Goal: Contribute content: Add original content to the website for others to see

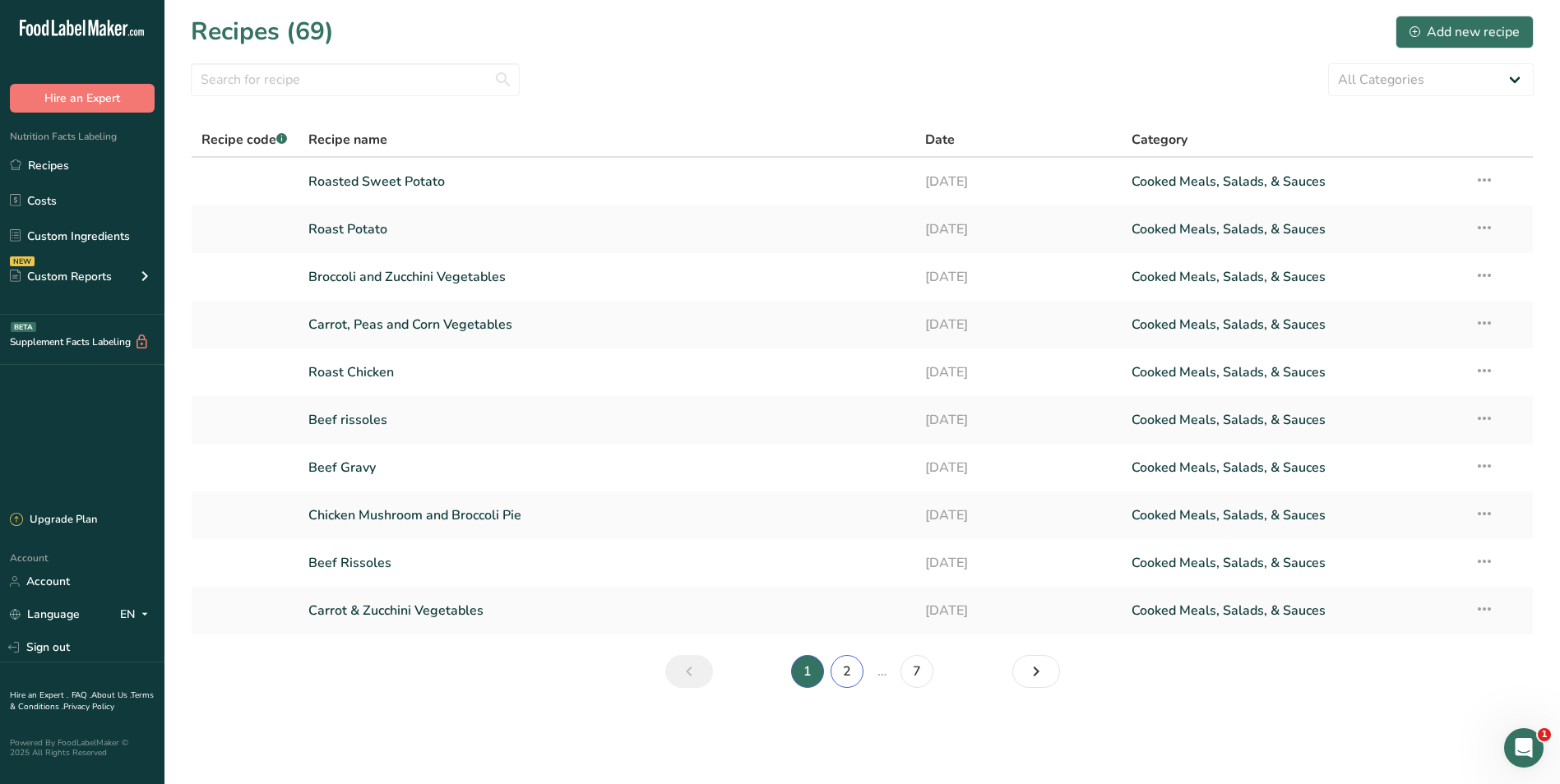
click at [843, 667] on link "2" at bounding box center [847, 671] width 33 height 33
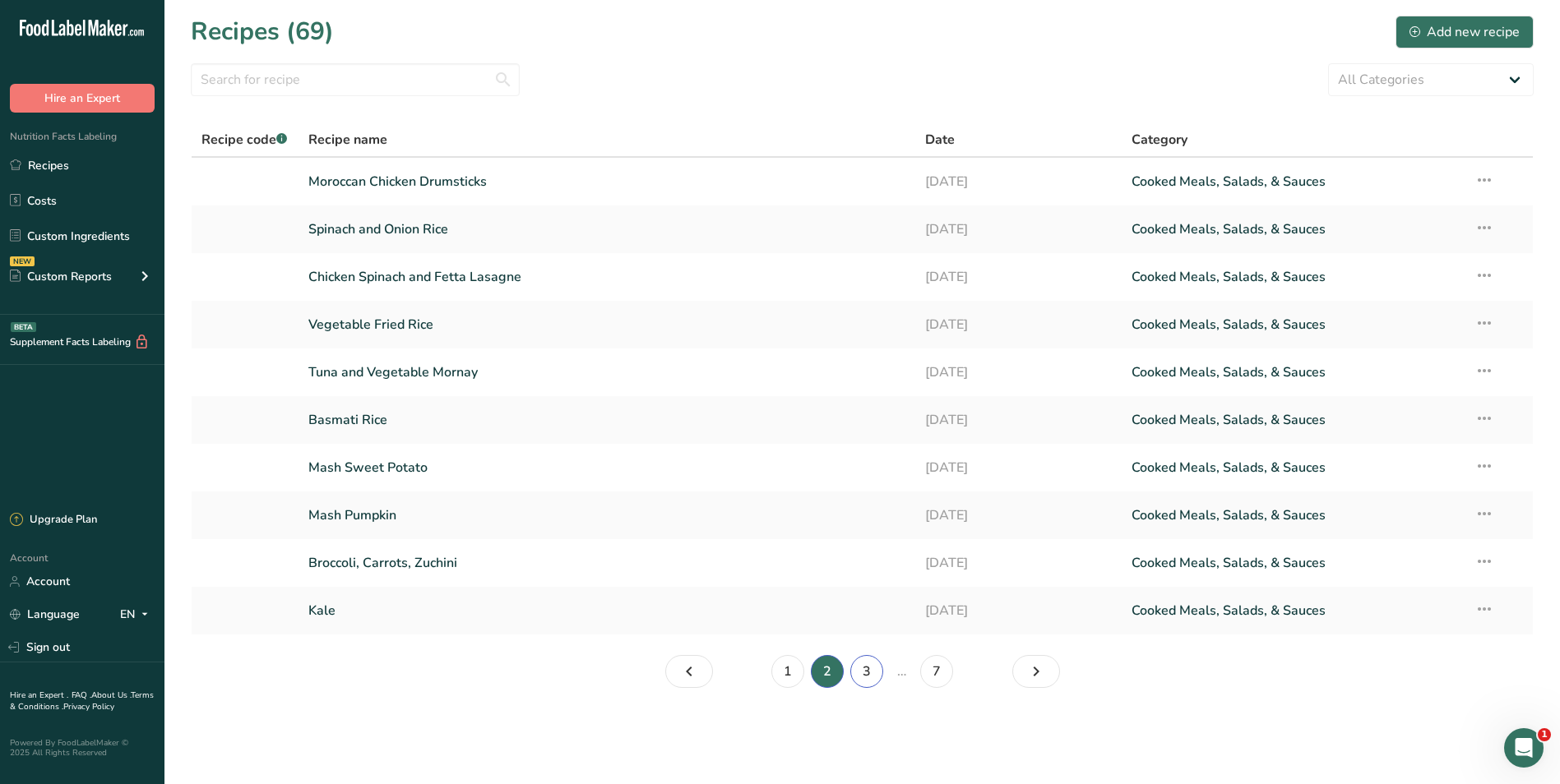
click at [860, 671] on link "3" at bounding box center [867, 671] width 33 height 33
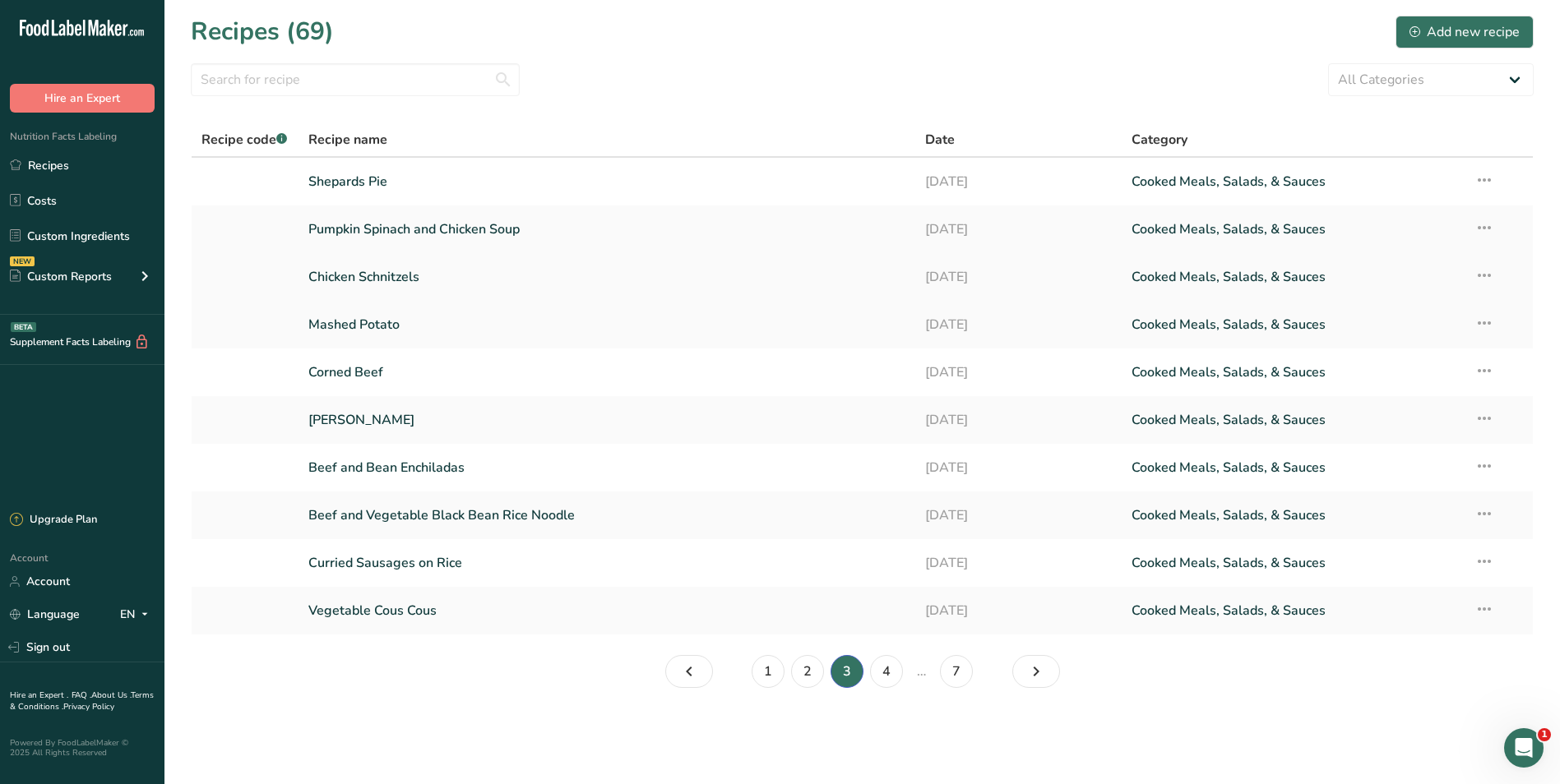
click at [459, 277] on link "Chicken Schnitzels" at bounding box center [607, 277] width 598 height 35
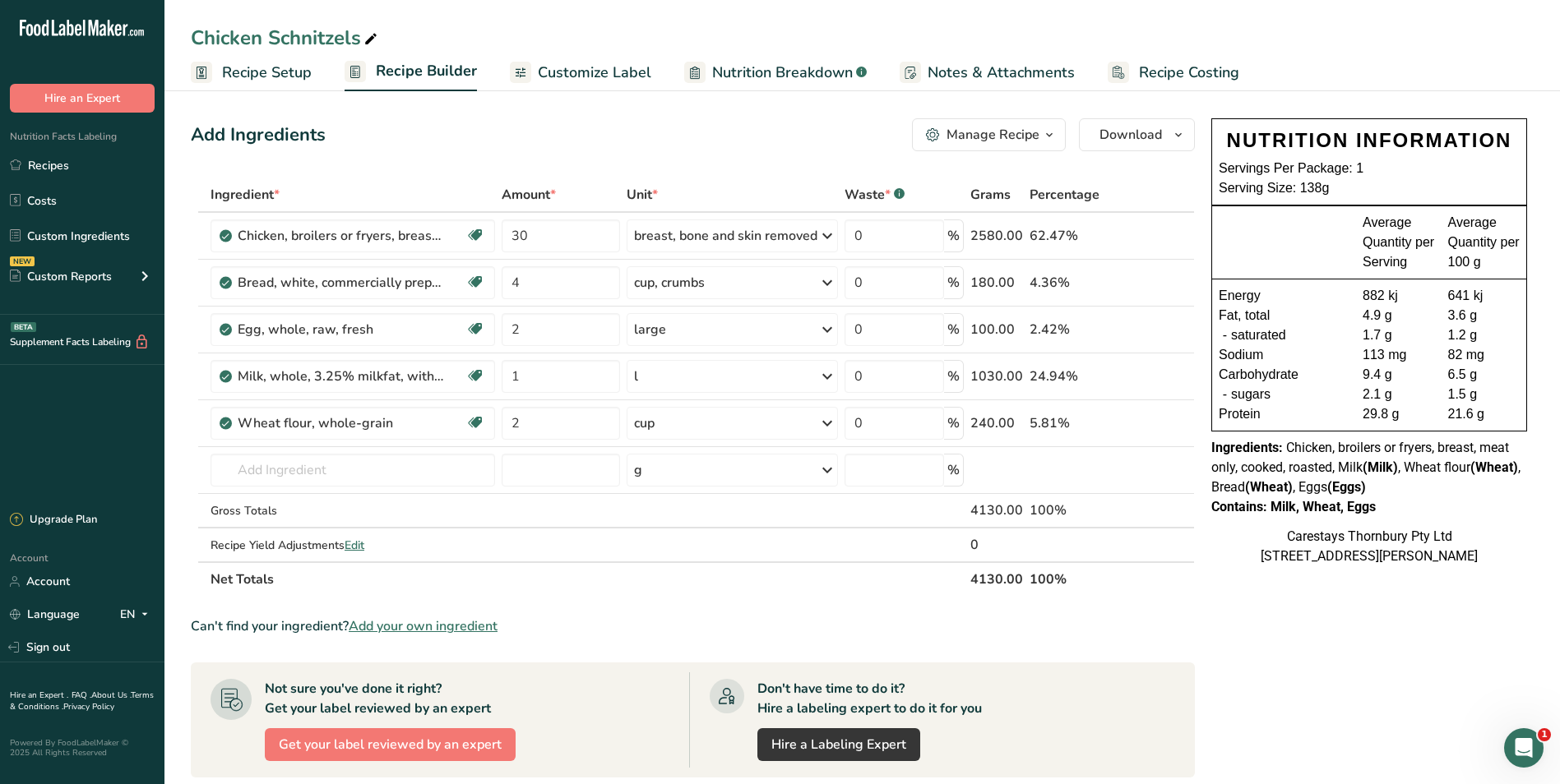
click at [1155, 68] on span "Recipe Costing" at bounding box center [1189, 73] width 100 height 22
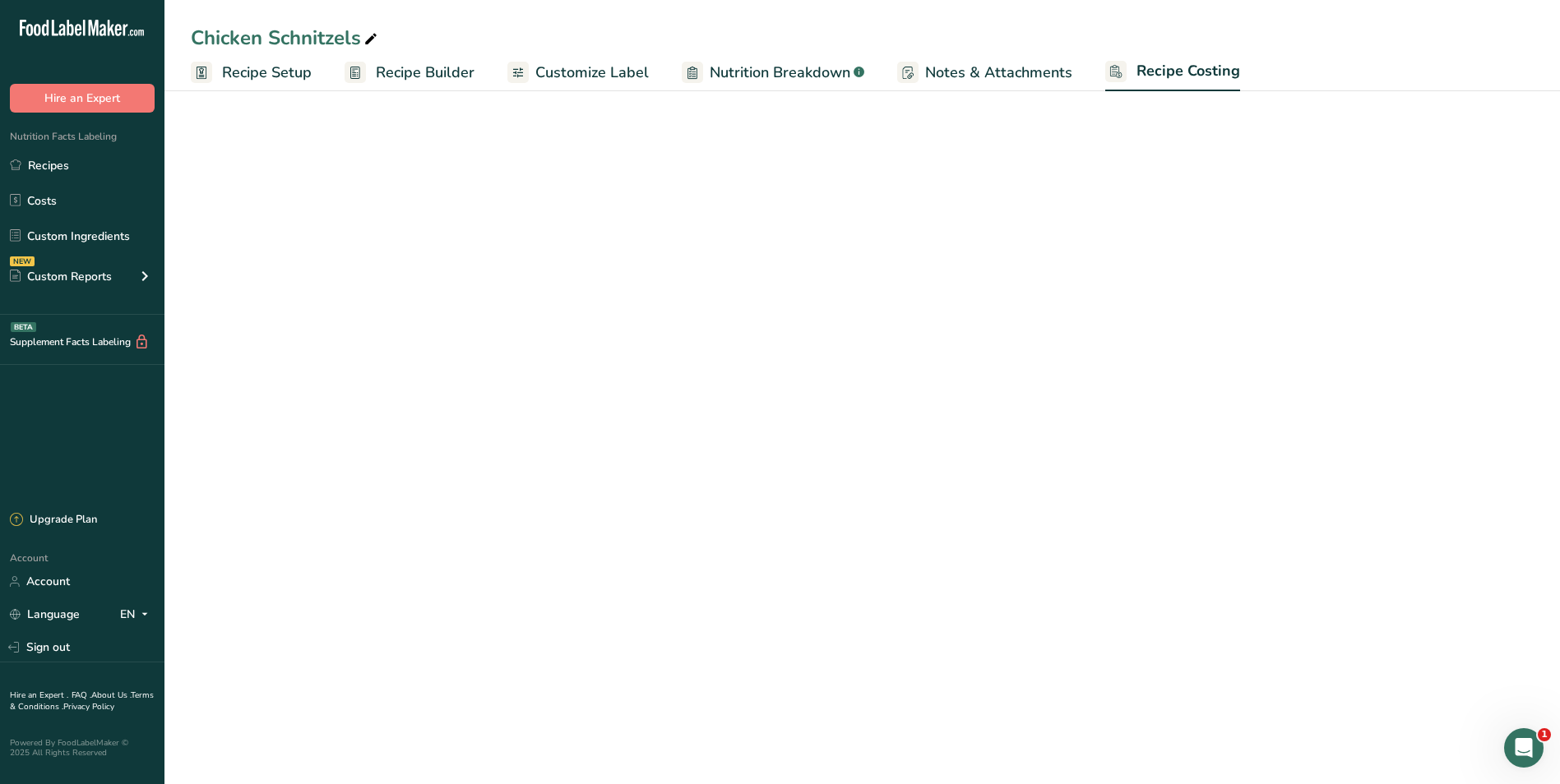
select select "1"
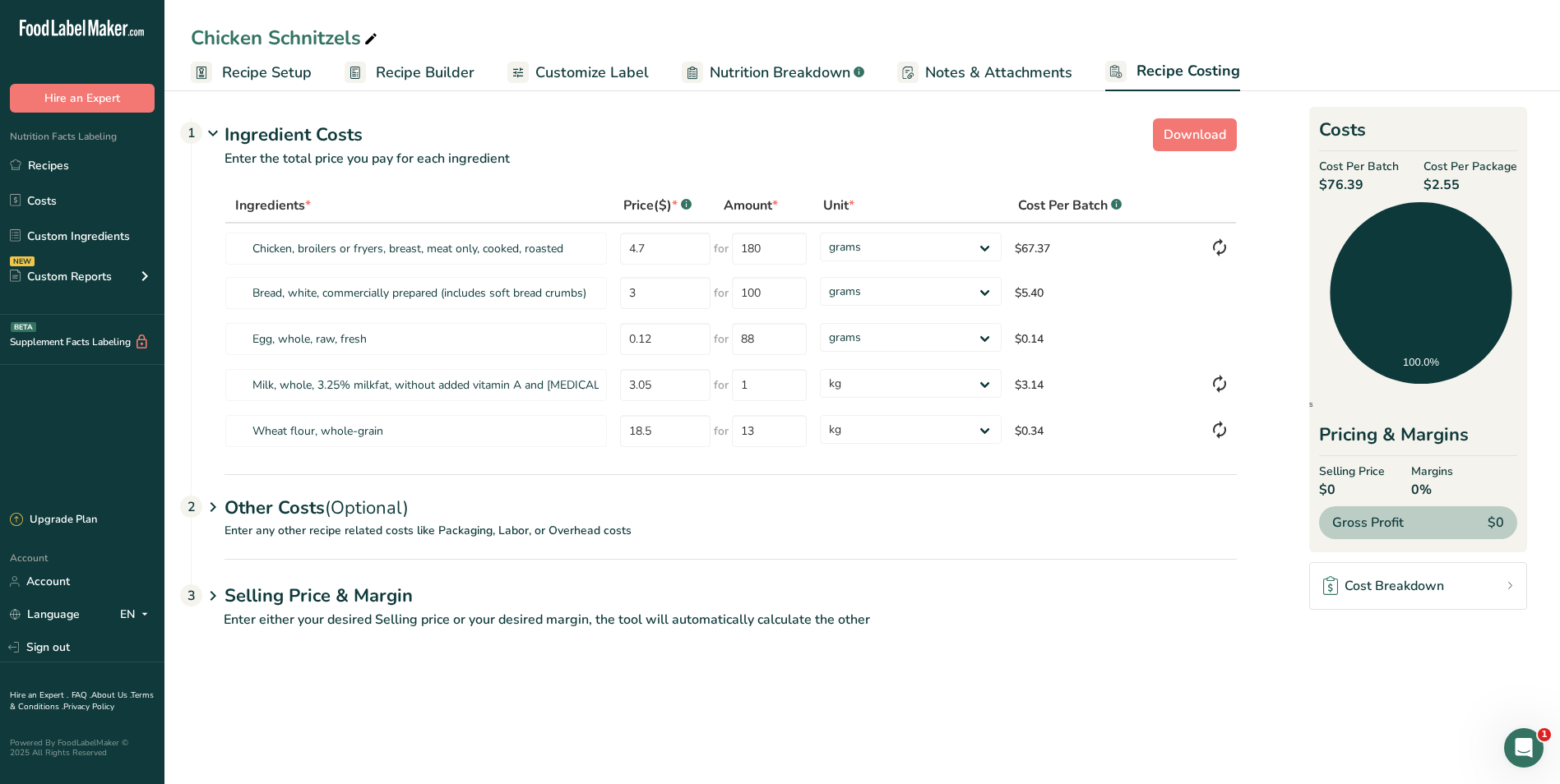
click at [588, 70] on span "Customize Label" at bounding box center [592, 73] width 114 height 22
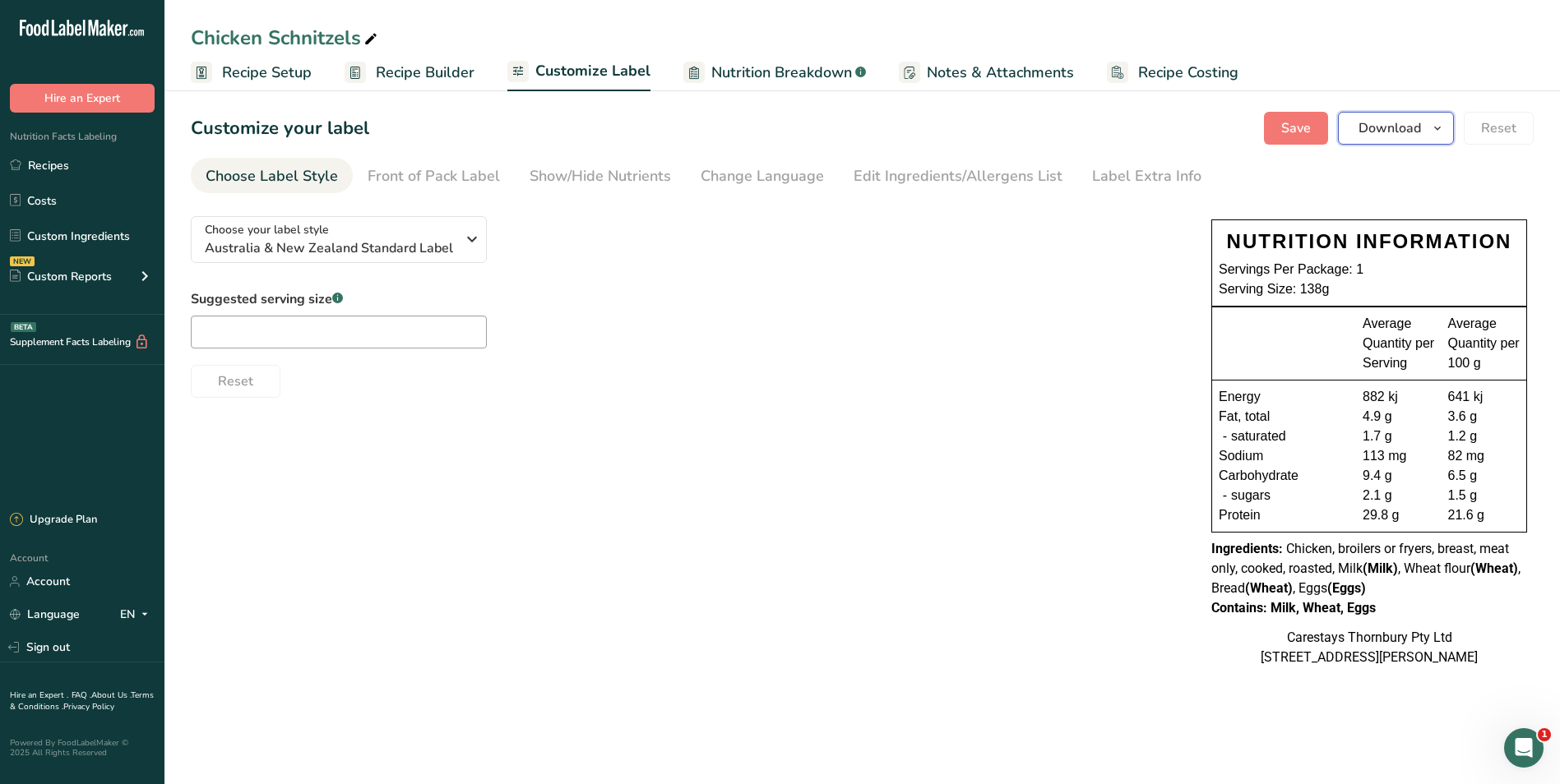
click at [1389, 128] on span "Download" at bounding box center [1390, 128] width 63 height 20
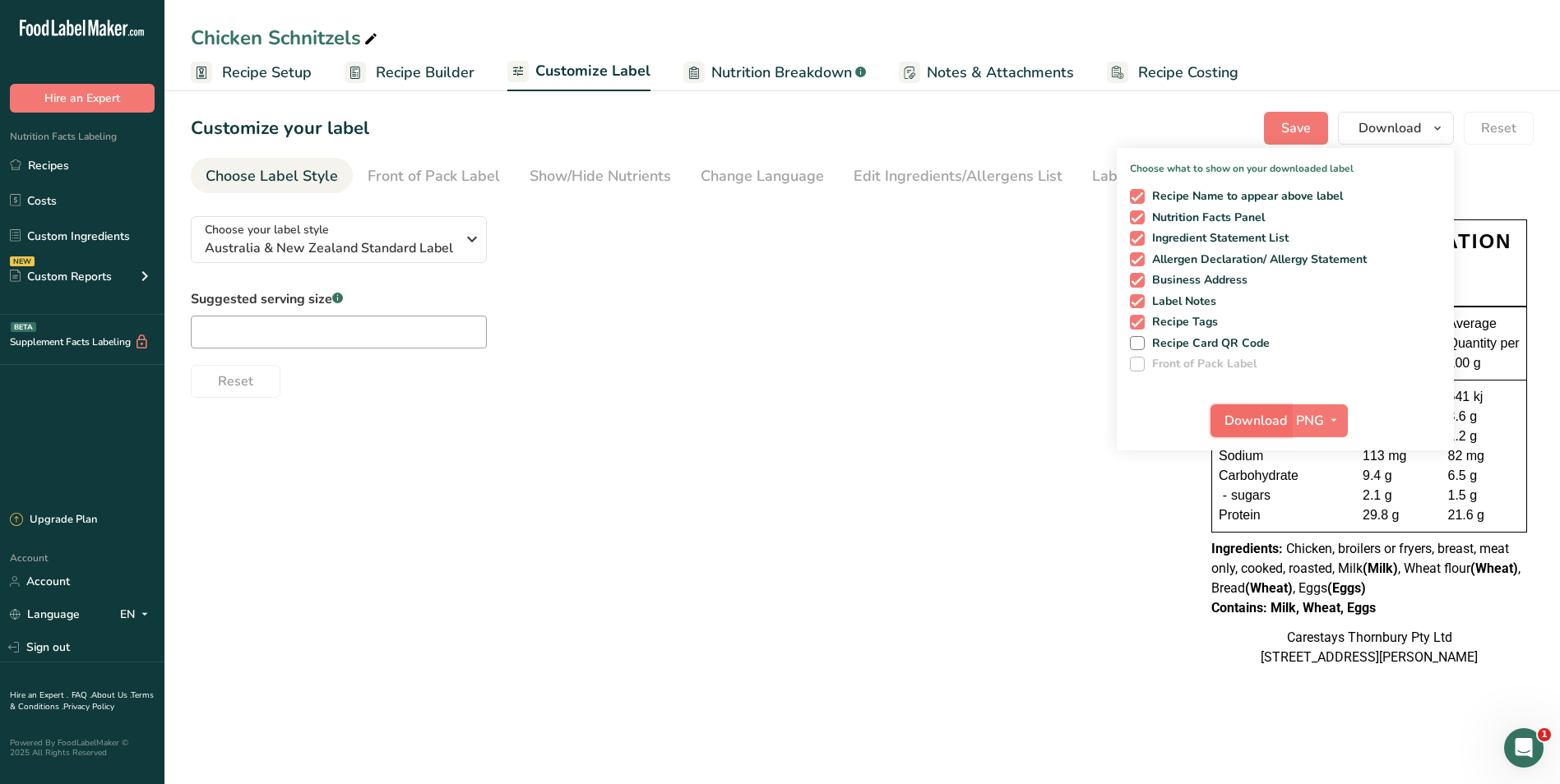
click at [1276, 418] on span "Download" at bounding box center [1256, 421] width 63 height 20
click at [37, 160] on link "Recipes" at bounding box center [82, 165] width 165 height 31
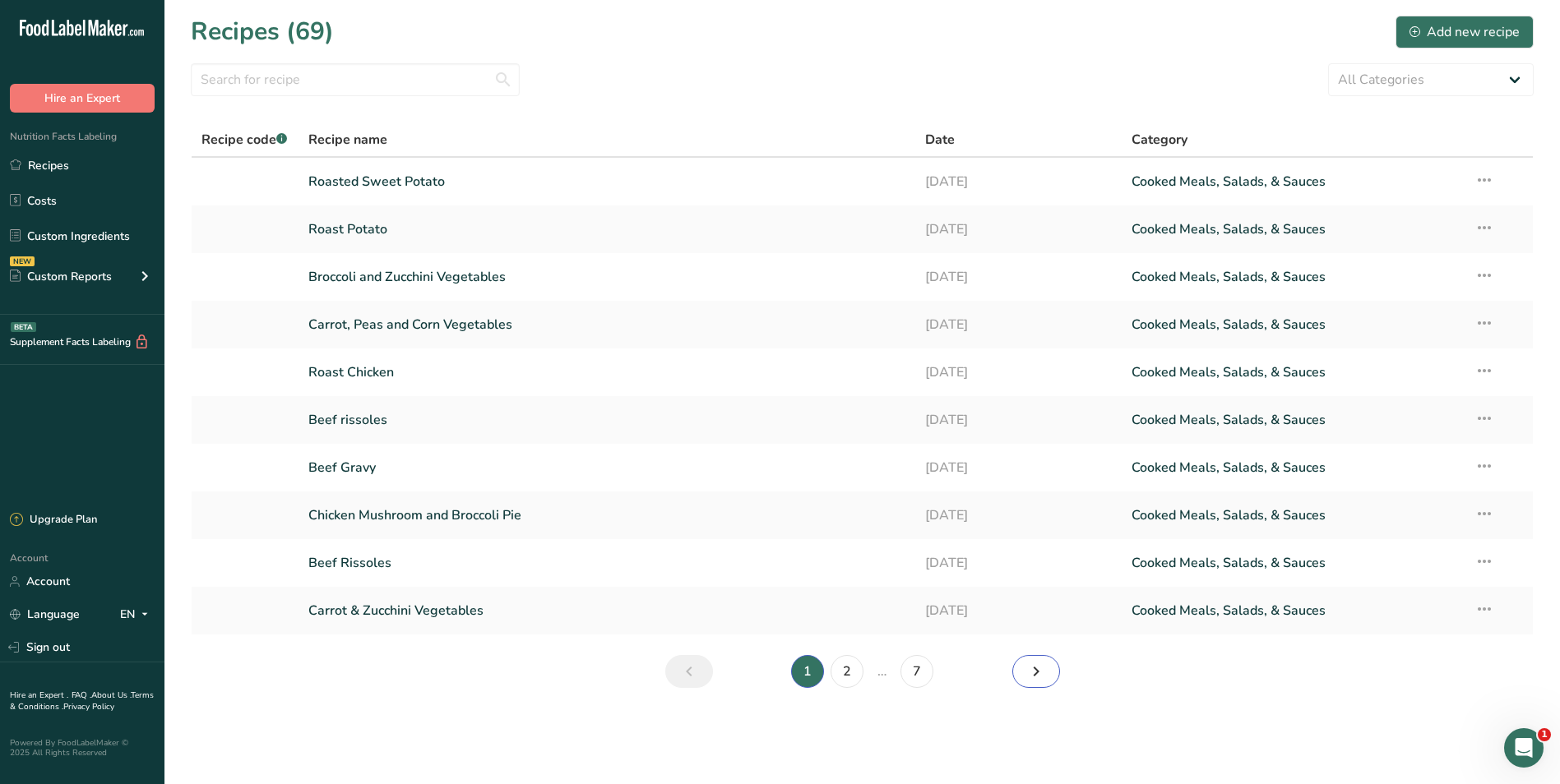
click at [1027, 664] on icon "Next page" at bounding box center [1035, 671] width 20 height 30
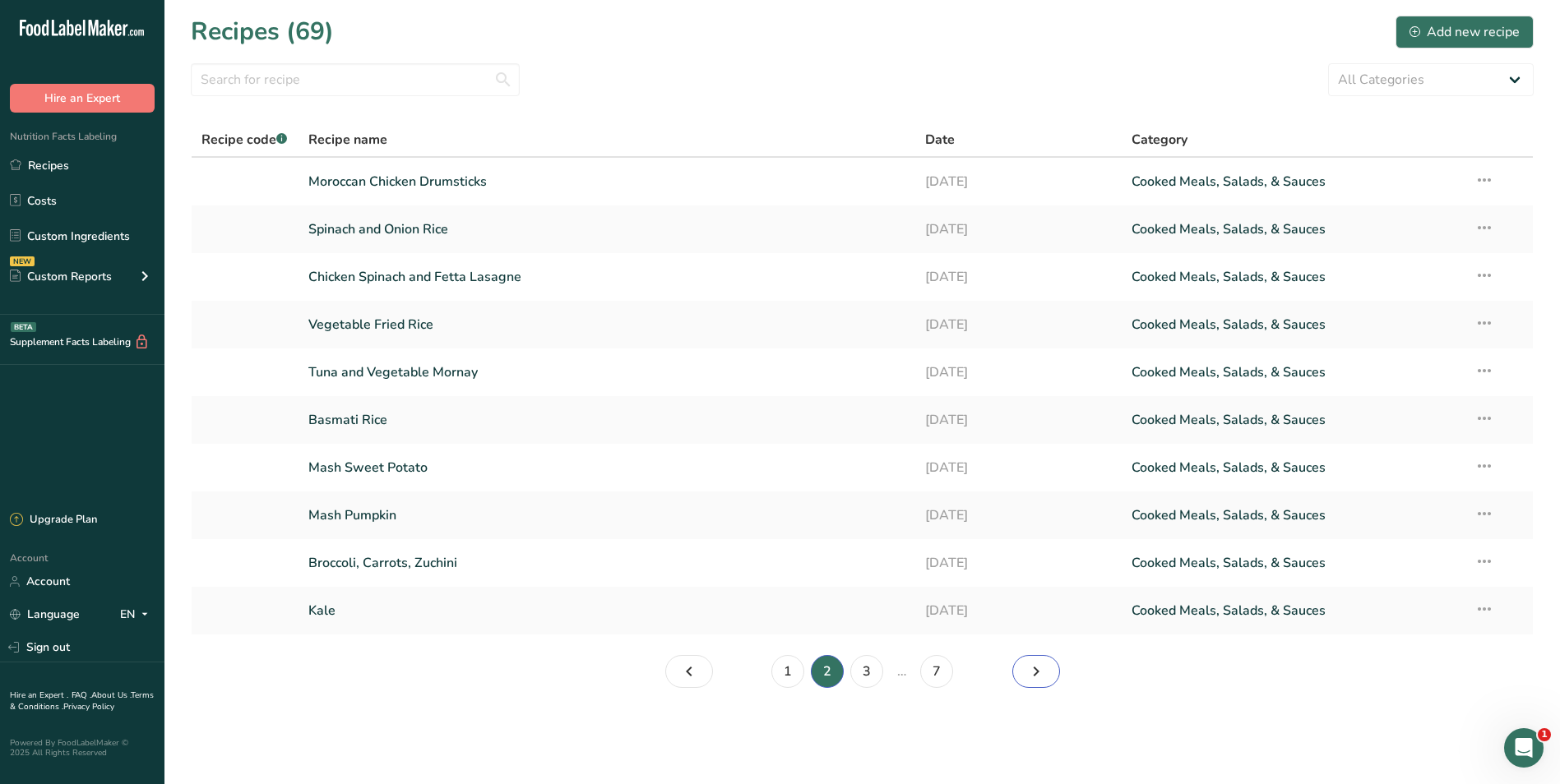
click at [1035, 669] on icon "Page 3." at bounding box center [1035, 671] width 20 height 30
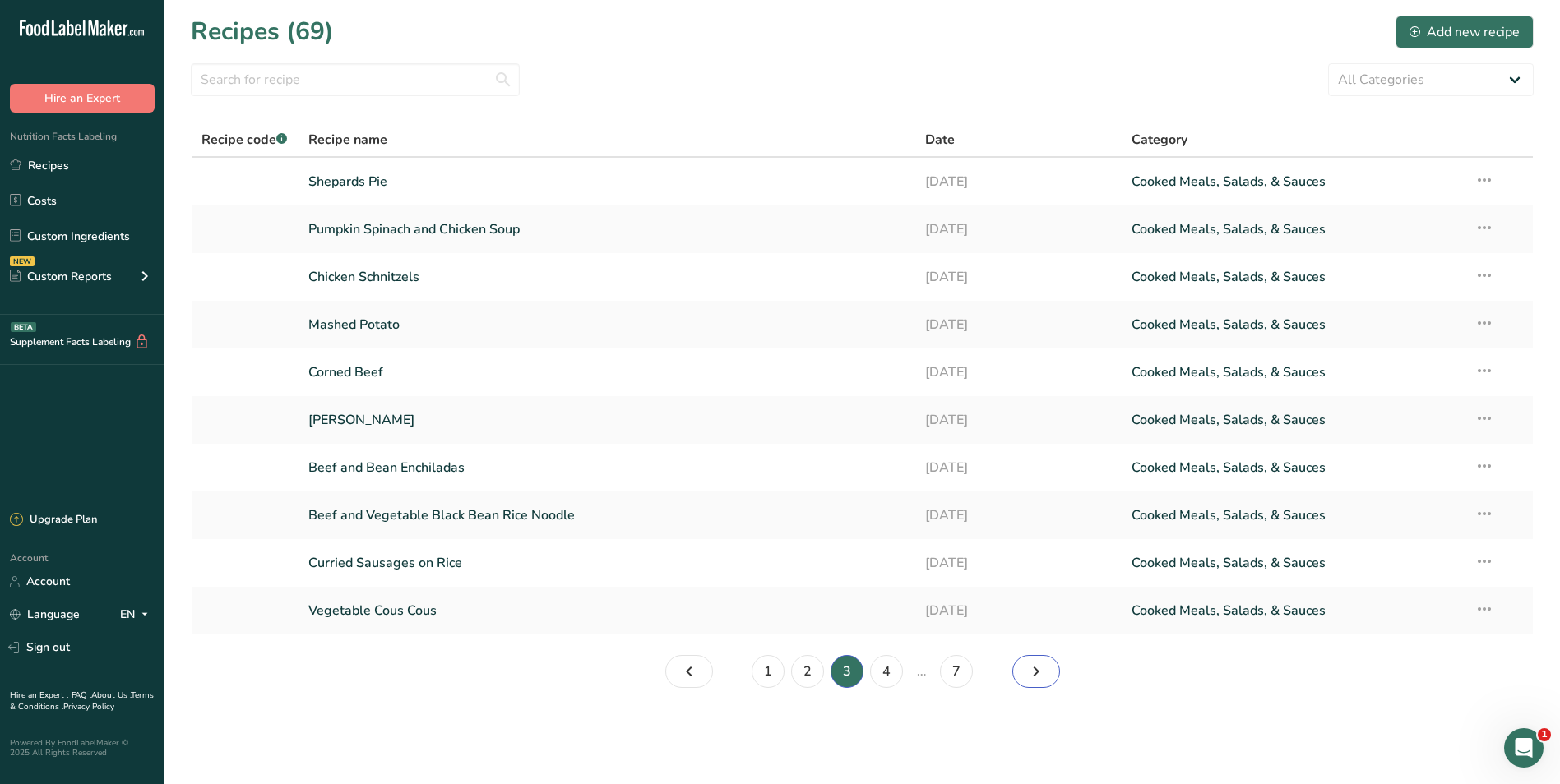
click at [1035, 669] on icon "Page 4." at bounding box center [1035, 671] width 20 height 30
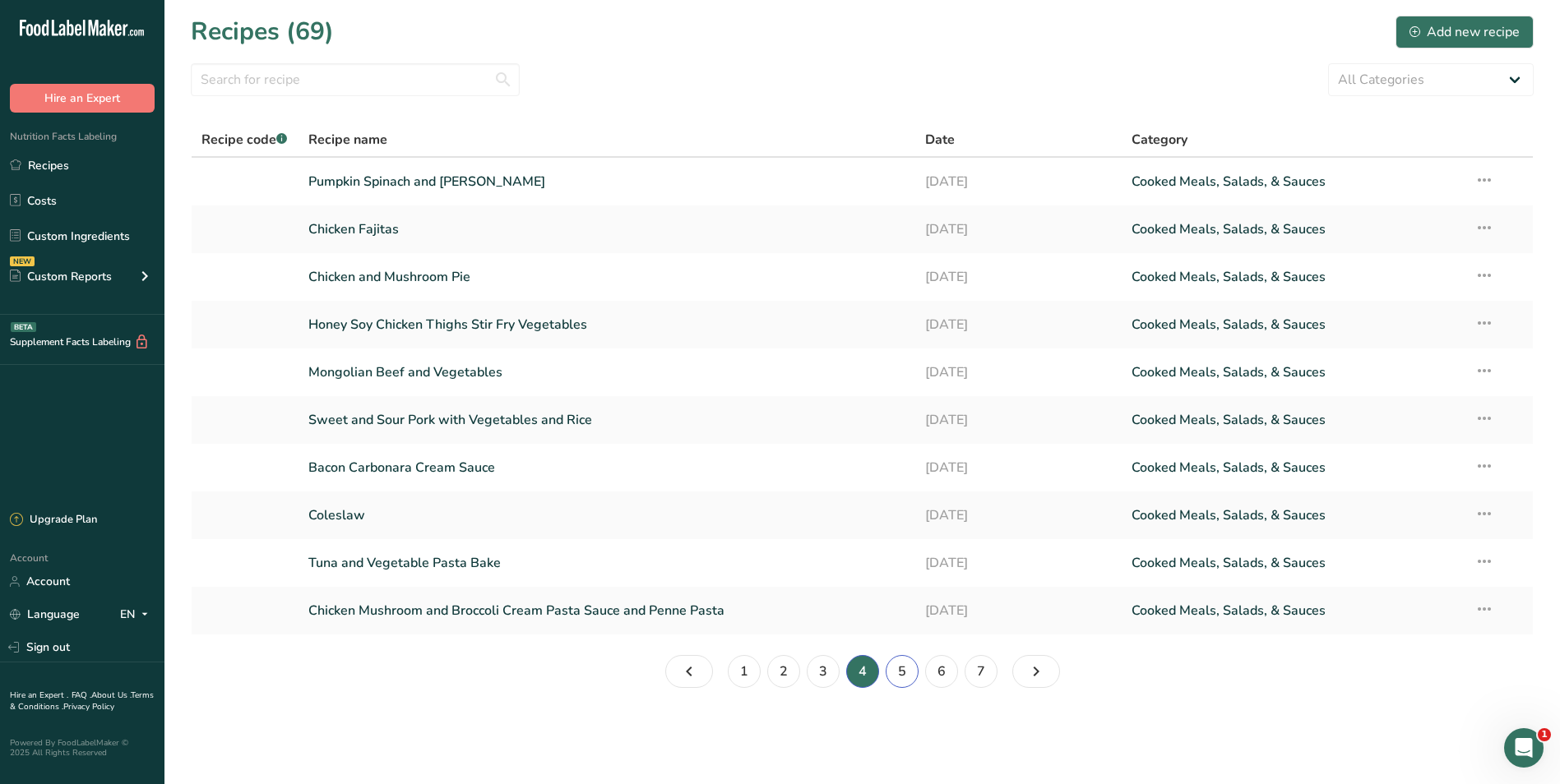
click at [905, 670] on link "5" at bounding box center [902, 671] width 33 height 33
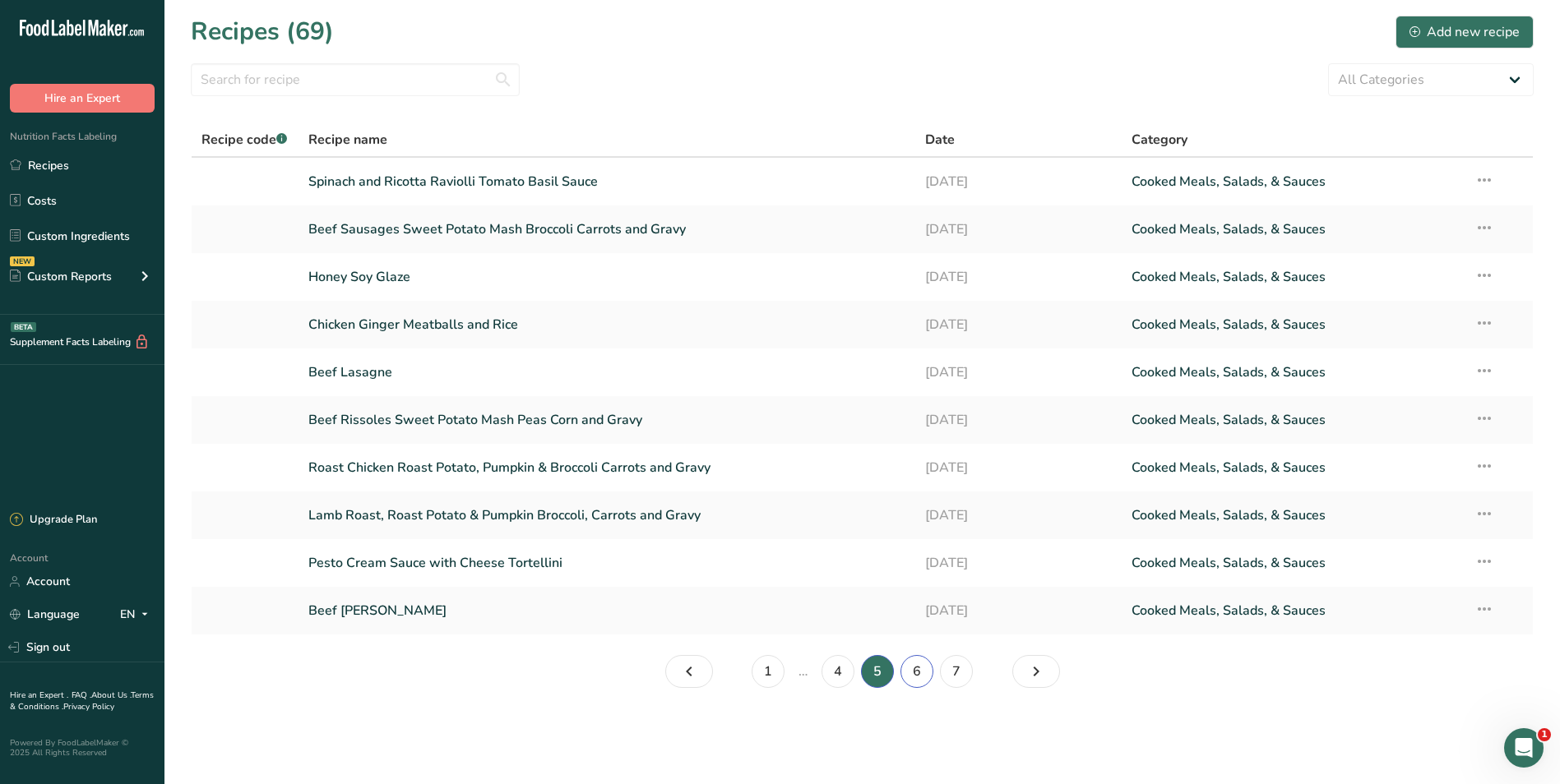
click at [917, 670] on link "6" at bounding box center [917, 671] width 33 height 33
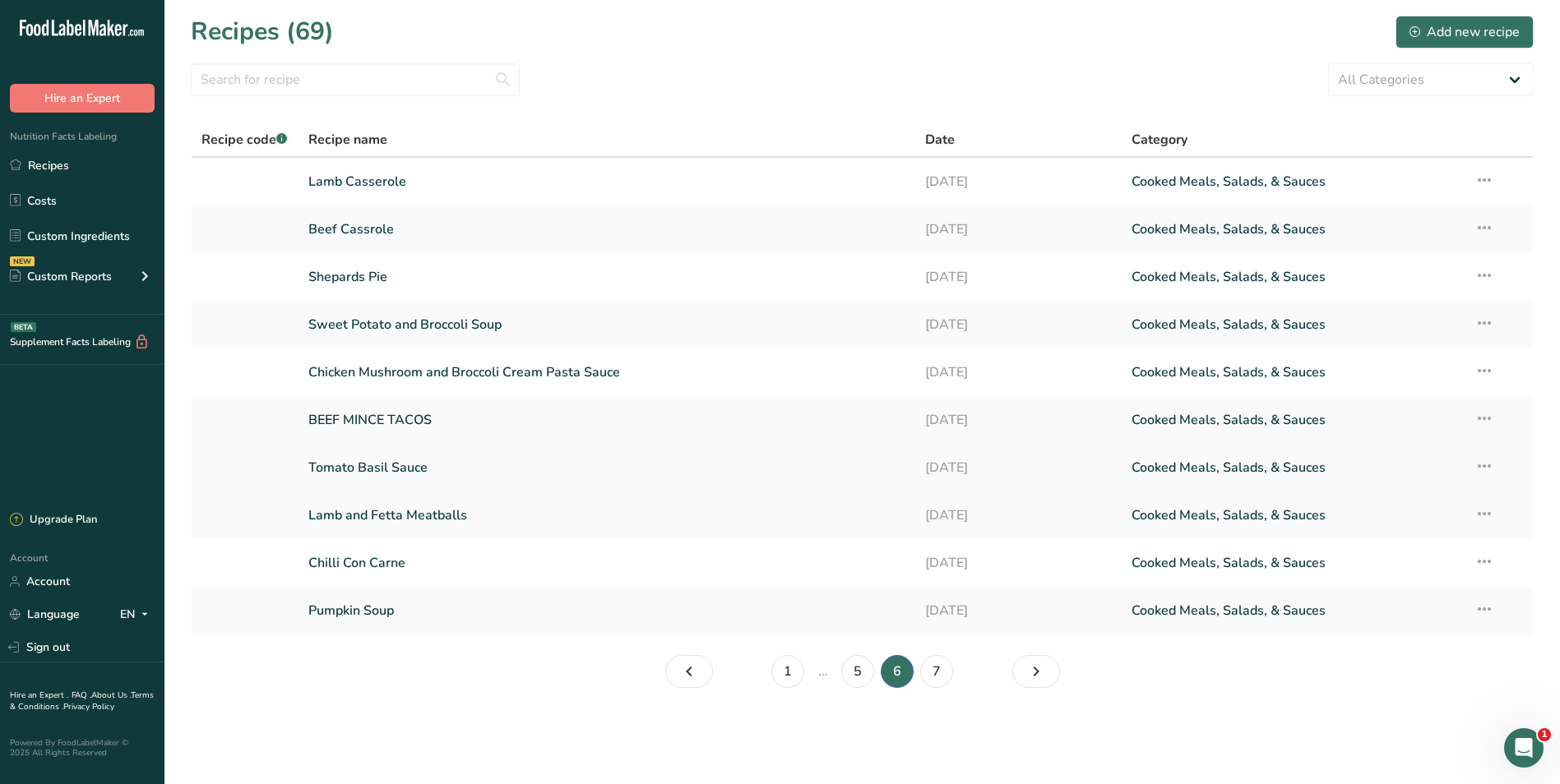
click at [405, 463] on link "Tomato Basil Sauce" at bounding box center [607, 468] width 598 height 35
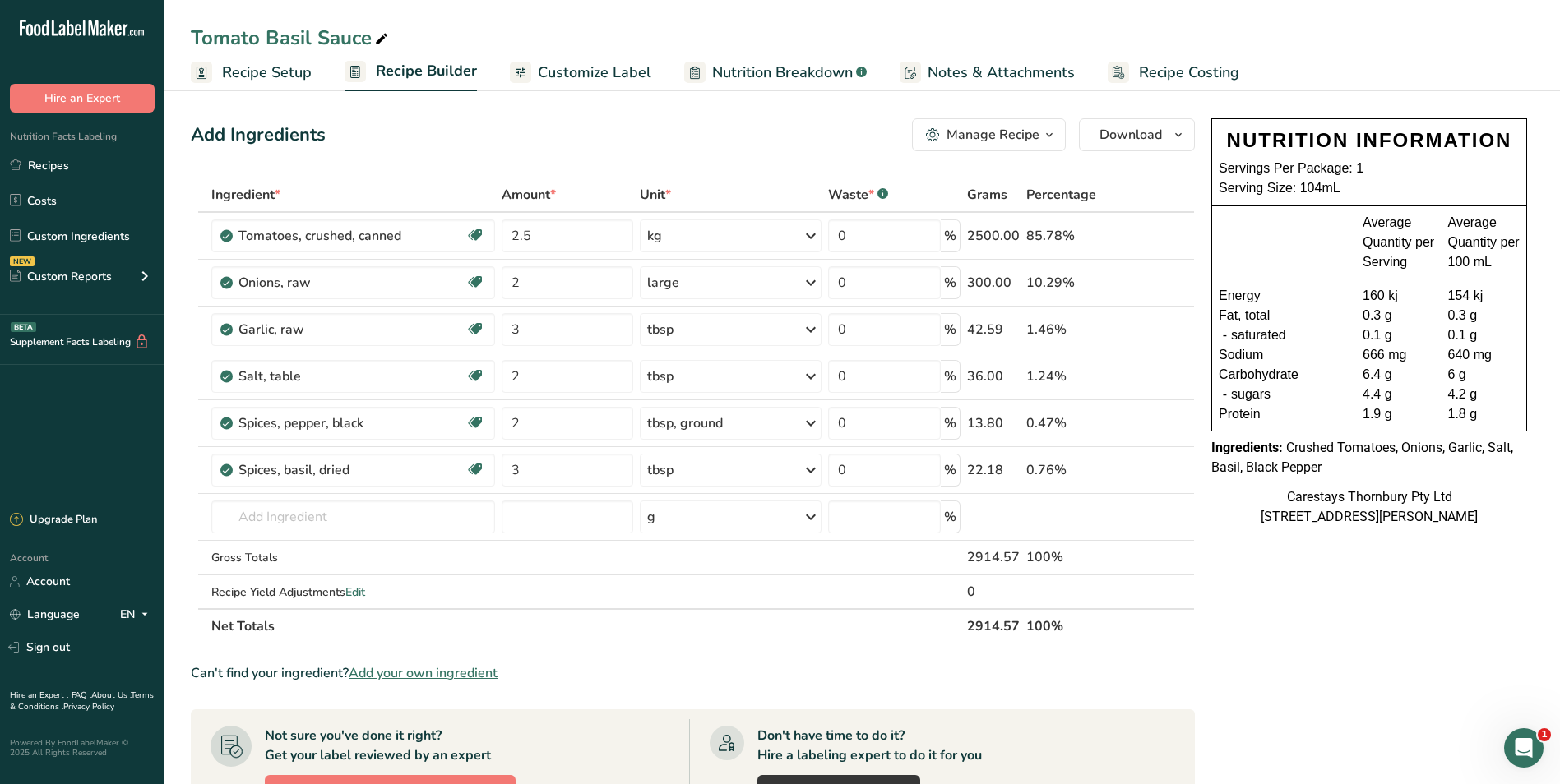
click at [1185, 64] on span "Recipe Costing" at bounding box center [1189, 73] width 100 height 22
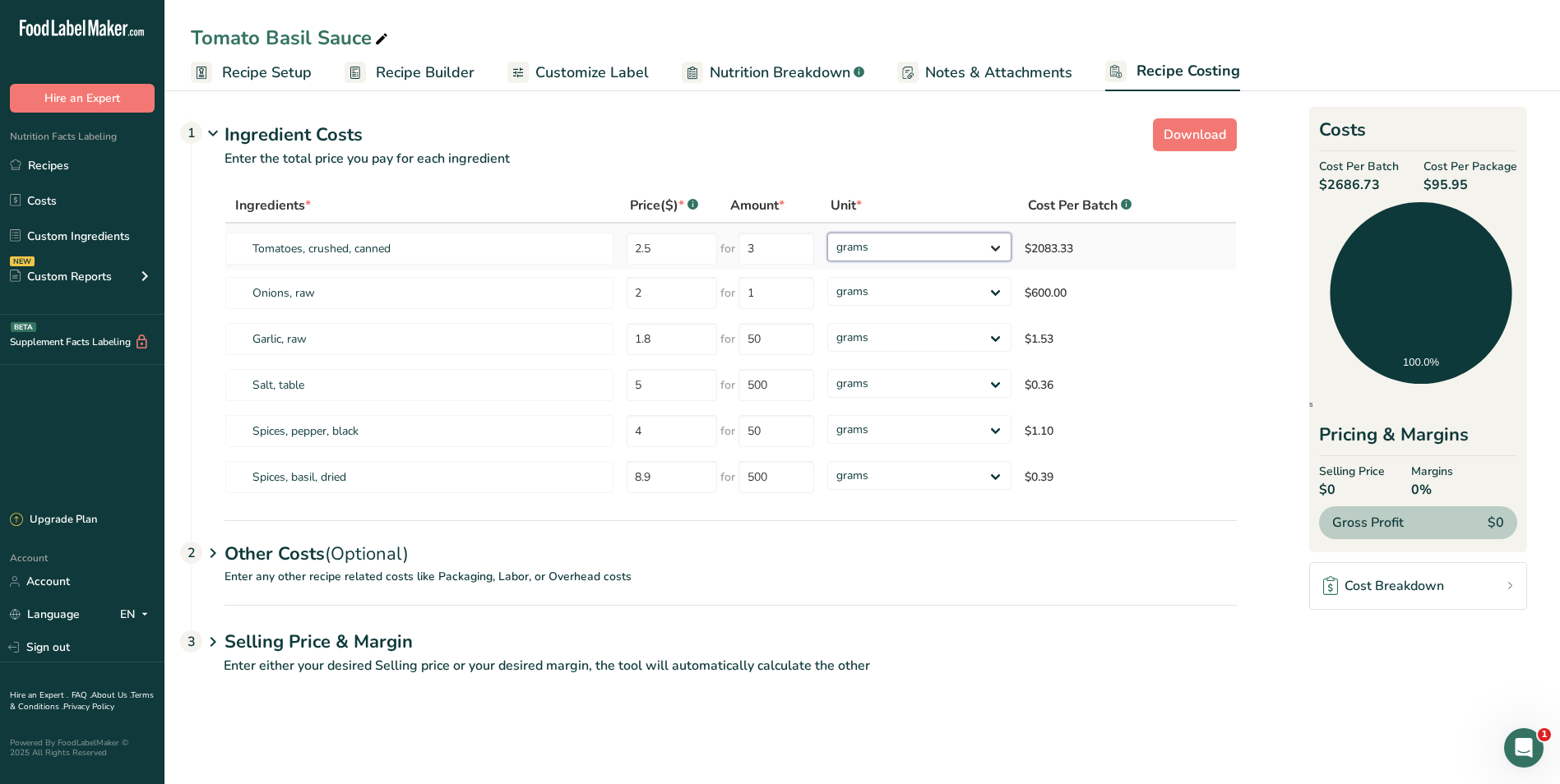
click at [996, 246] on select "grams kg mg mcg lb oz" at bounding box center [919, 247] width 184 height 29
select select "1"
click at [828, 232] on select "grams kg mg mcg lb oz" at bounding box center [919, 247] width 184 height 29
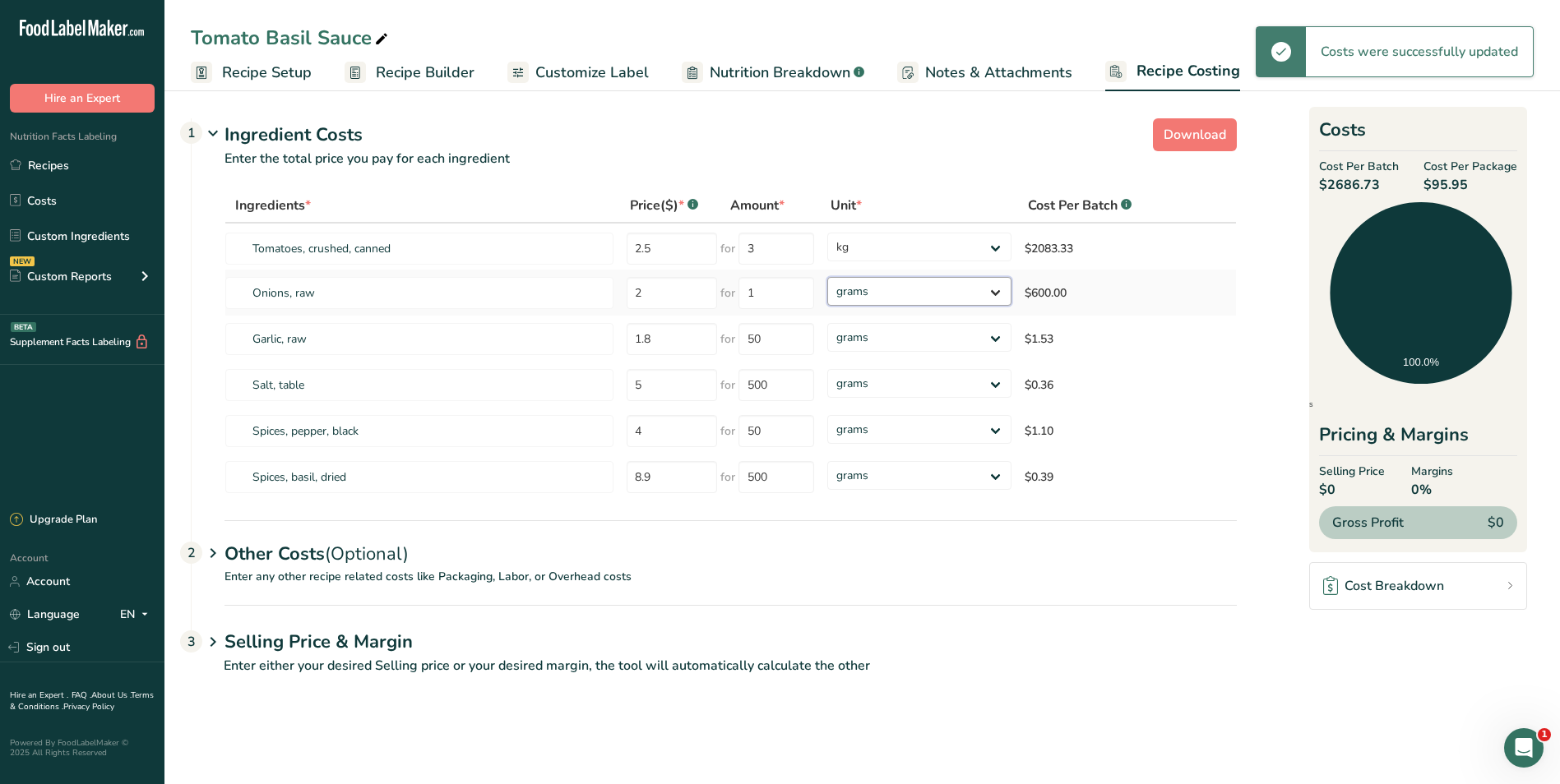
click at [992, 291] on select "grams kg mg mcg lb oz" at bounding box center [919, 292] width 184 height 29
select select "1"
click at [828, 277] on select "grams kg mg mcg lb oz" at bounding box center [919, 292] width 184 height 29
select select "1"
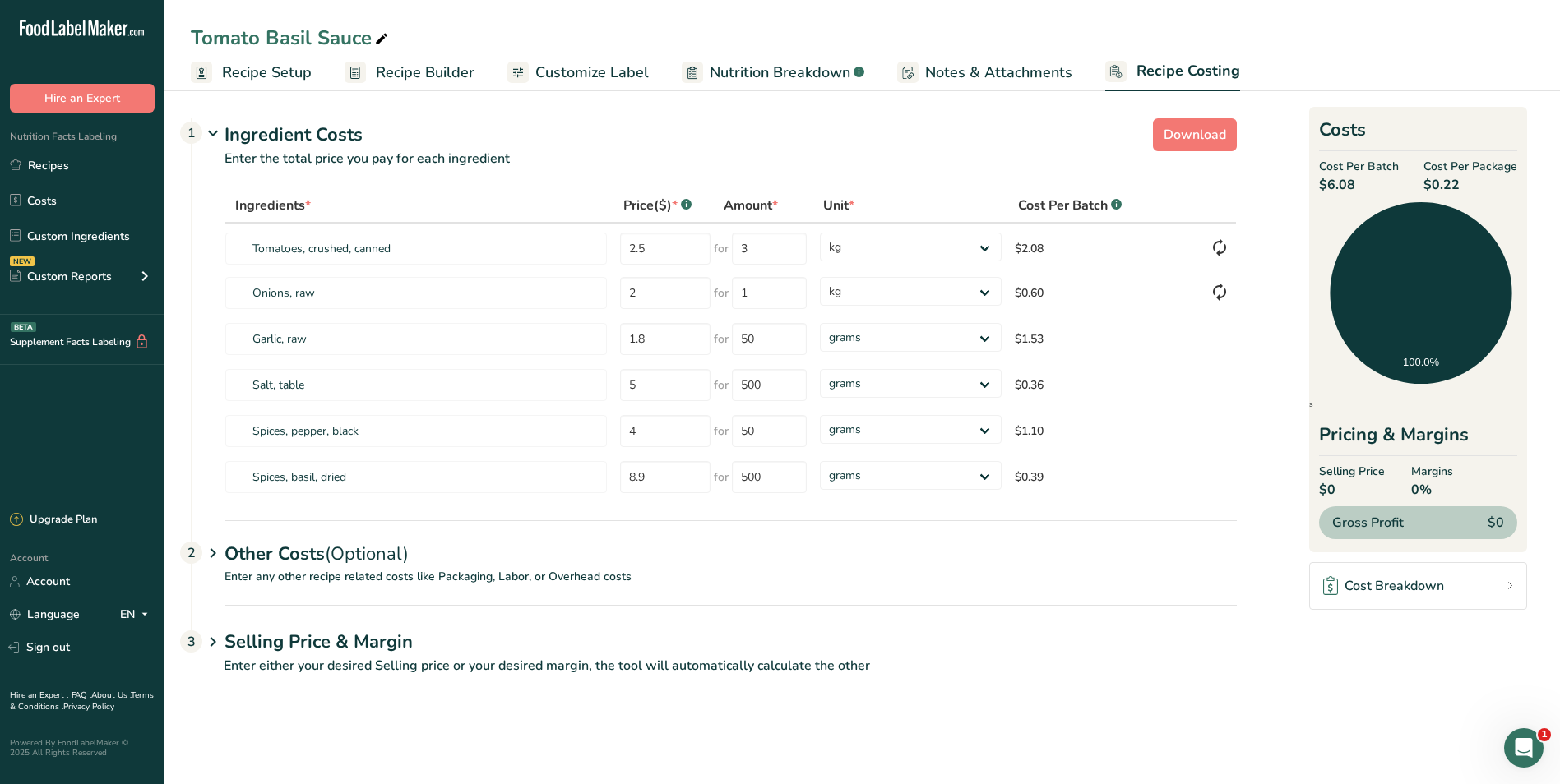
click at [589, 72] on span "Customize Label" at bounding box center [592, 73] width 114 height 22
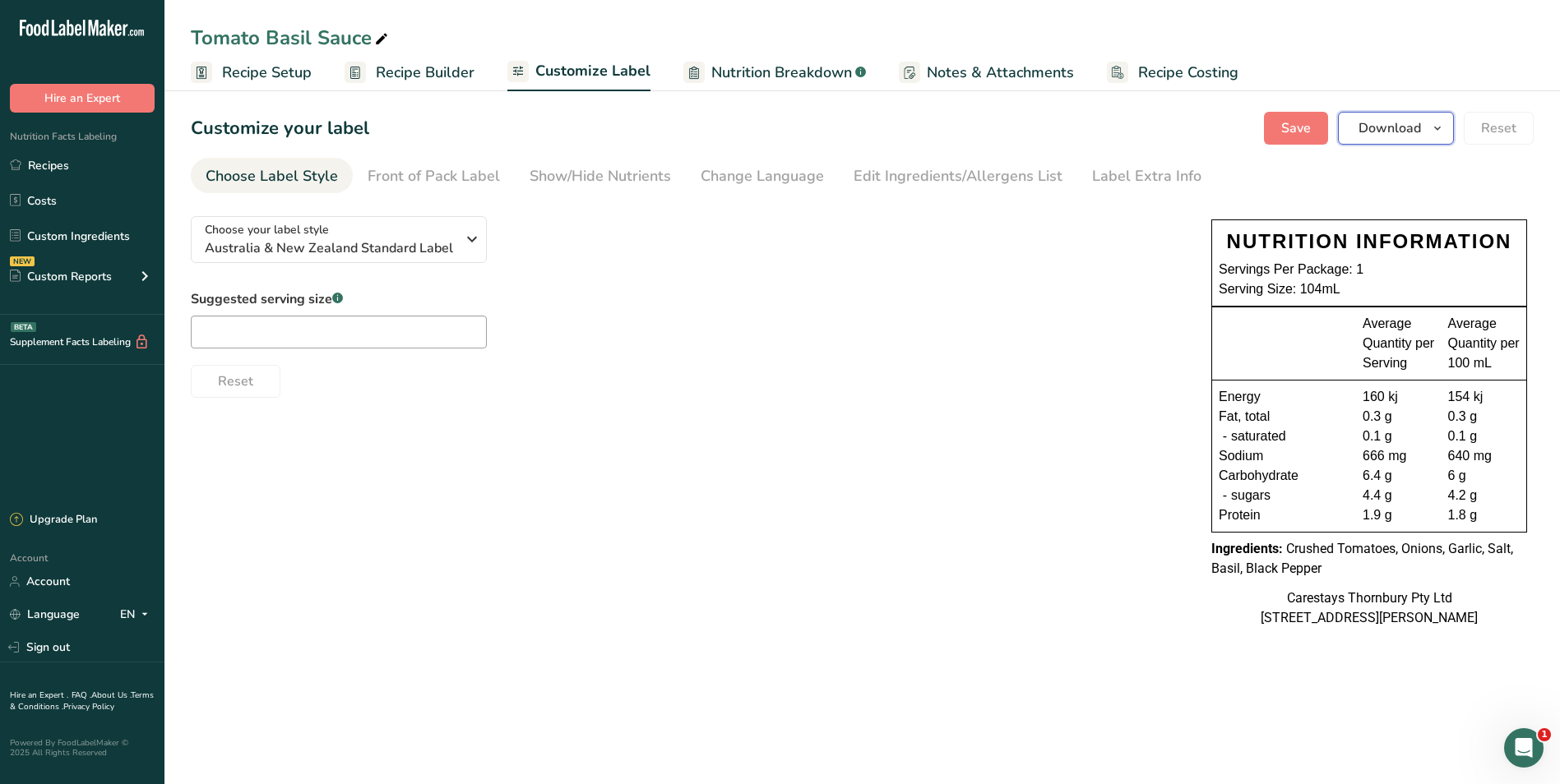
click at [1373, 133] on span "Download" at bounding box center [1390, 128] width 63 height 20
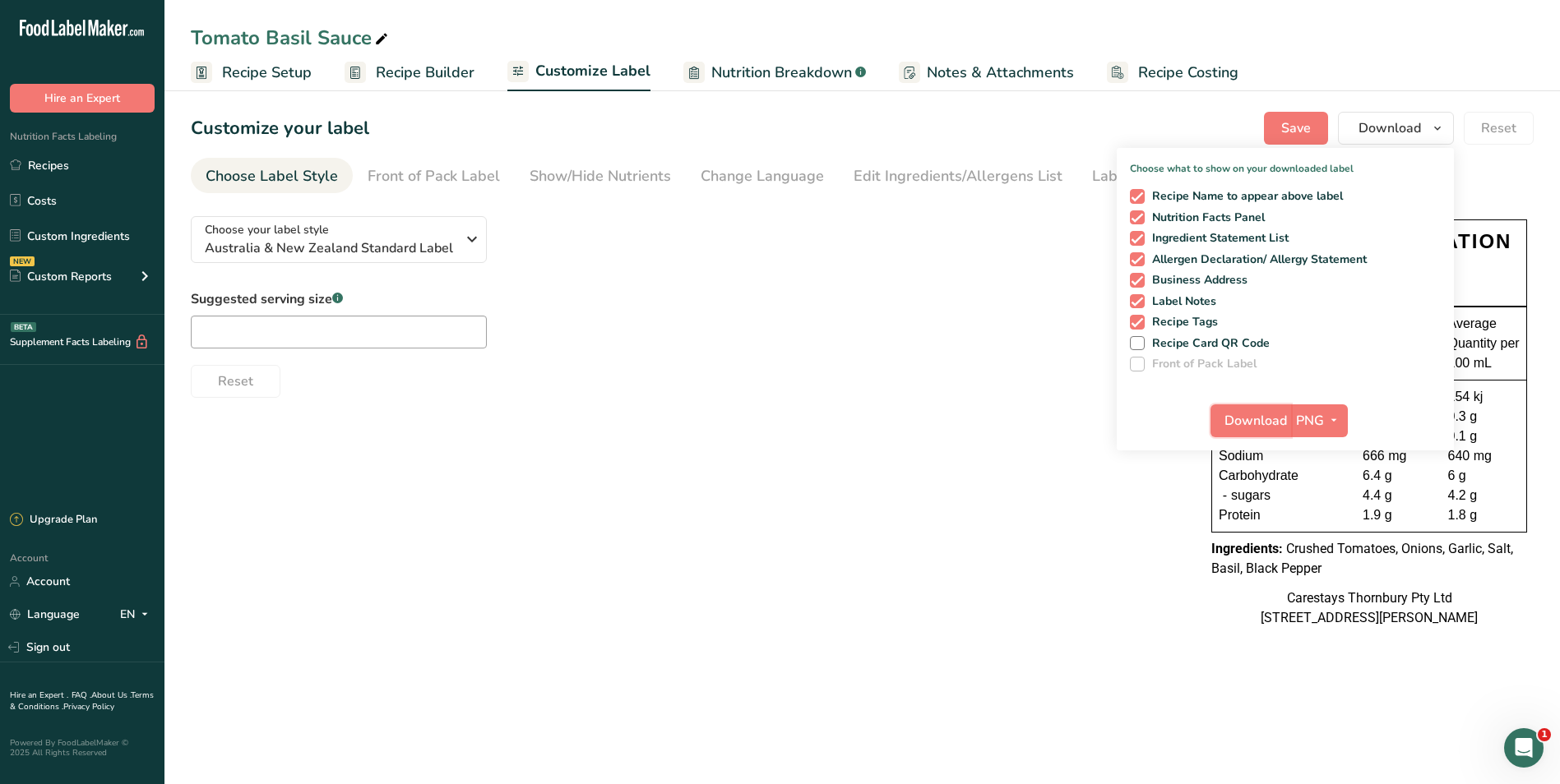
click at [1254, 416] on span "Download" at bounding box center [1256, 421] width 63 height 20
click at [40, 164] on link "Recipes" at bounding box center [82, 165] width 165 height 31
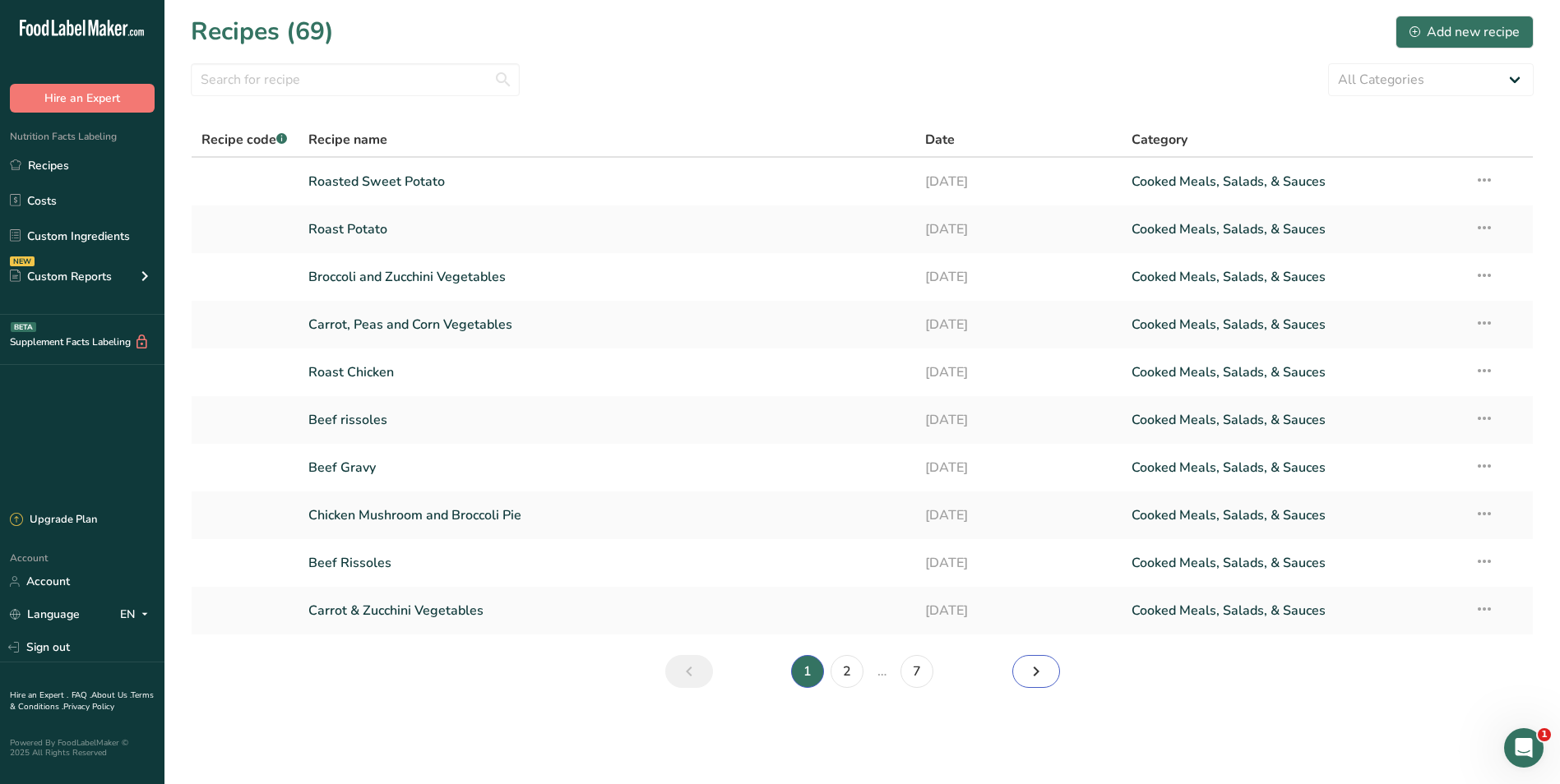
click at [1031, 669] on icon "Next page" at bounding box center [1035, 671] width 20 height 30
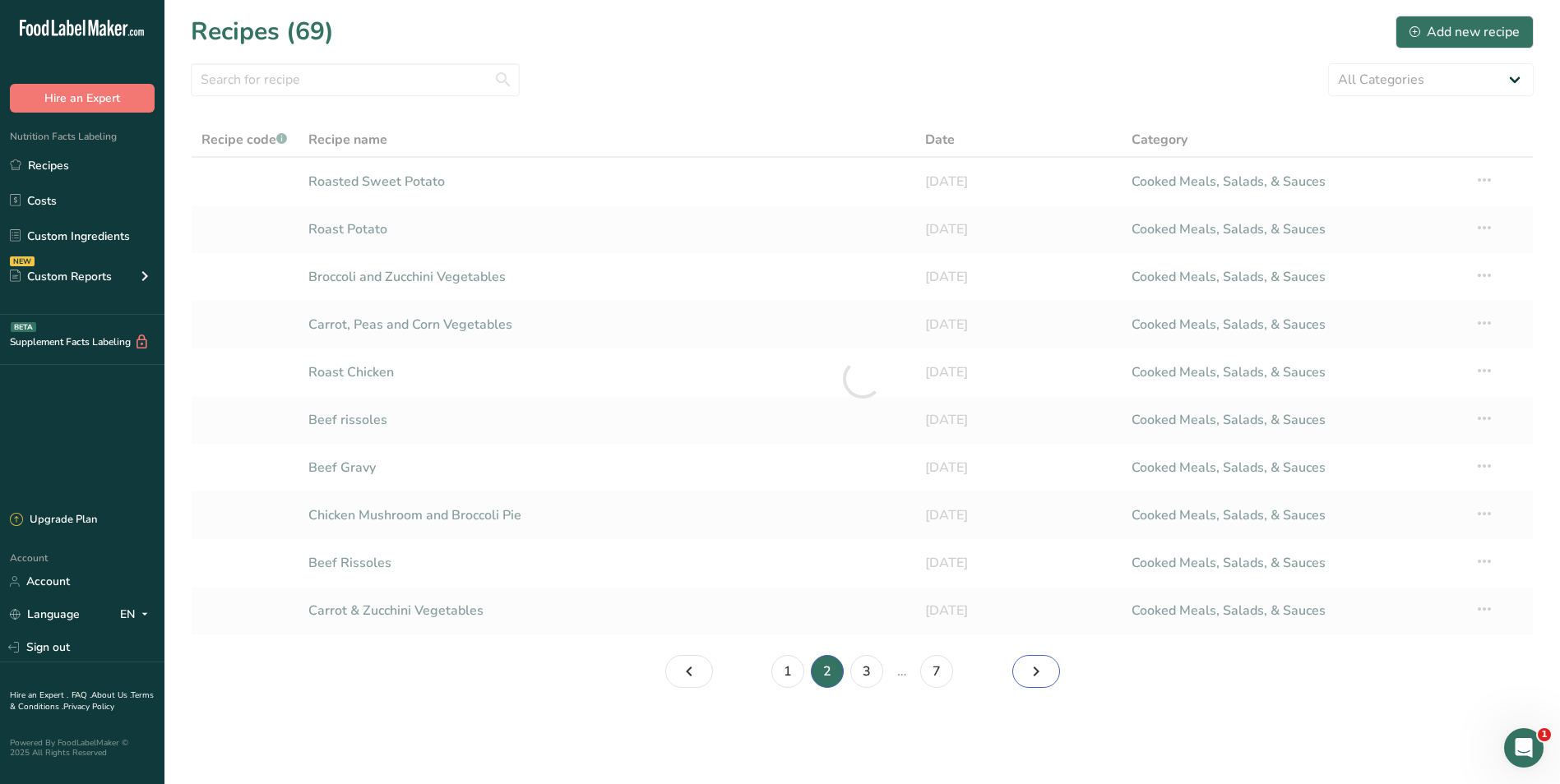
click at [1031, 669] on icon "Page 3." at bounding box center [1035, 671] width 20 height 30
click at [1031, 669] on icon "Page 4." at bounding box center [1035, 671] width 20 height 30
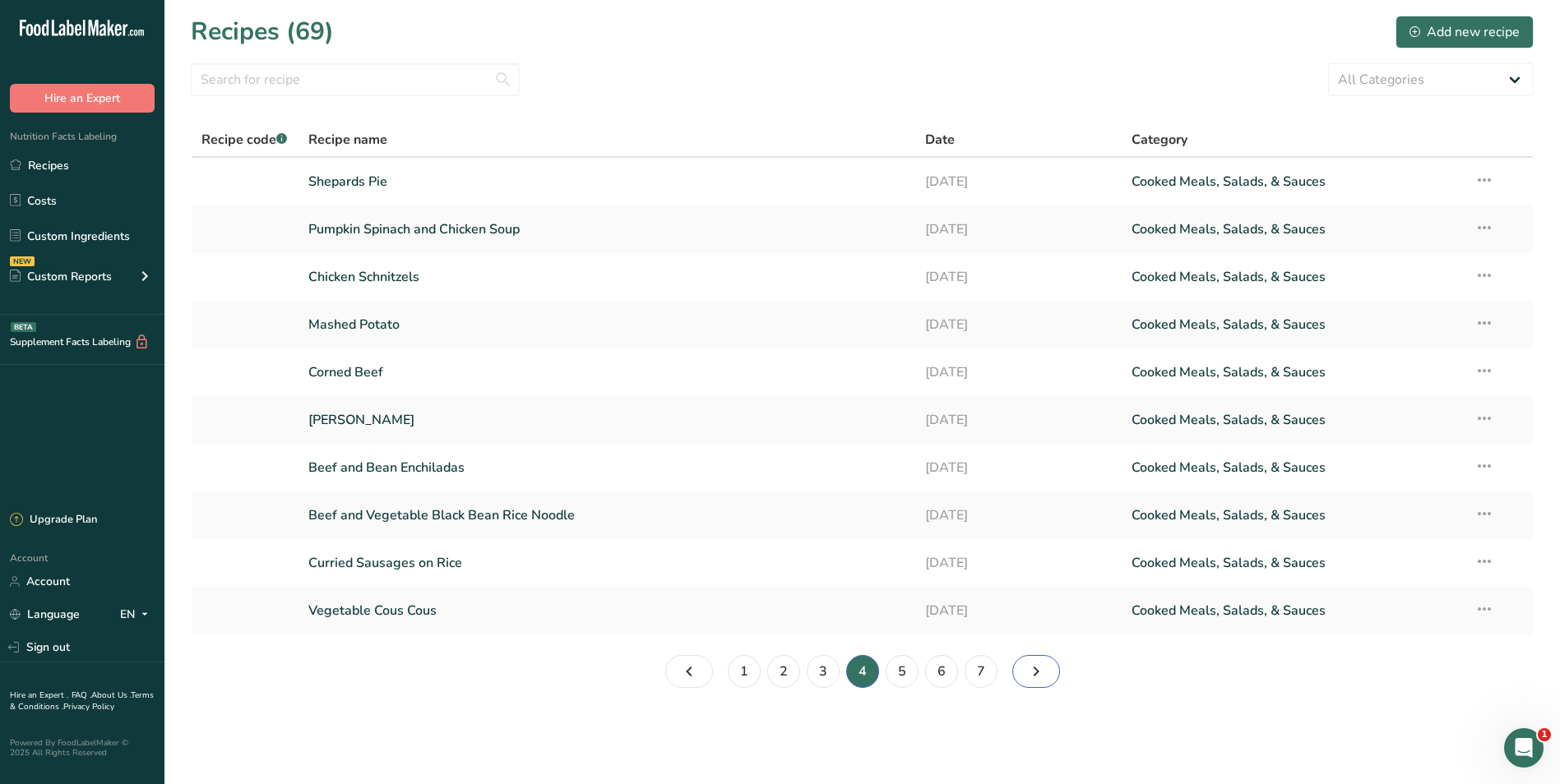
click at [1031, 669] on icon "Page 5." at bounding box center [1035, 671] width 20 height 30
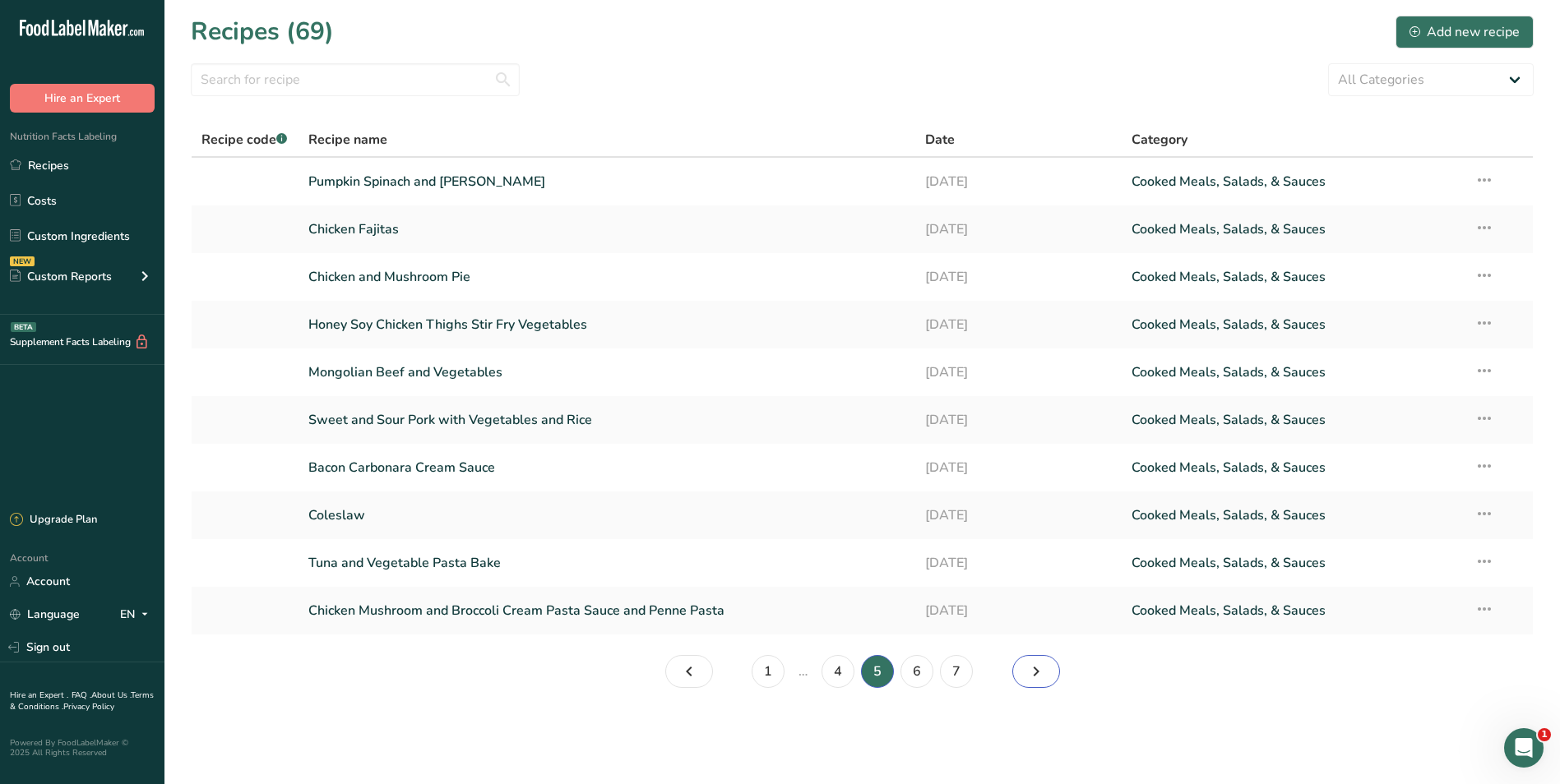
click at [1031, 669] on icon "Page 6." at bounding box center [1035, 671] width 20 height 30
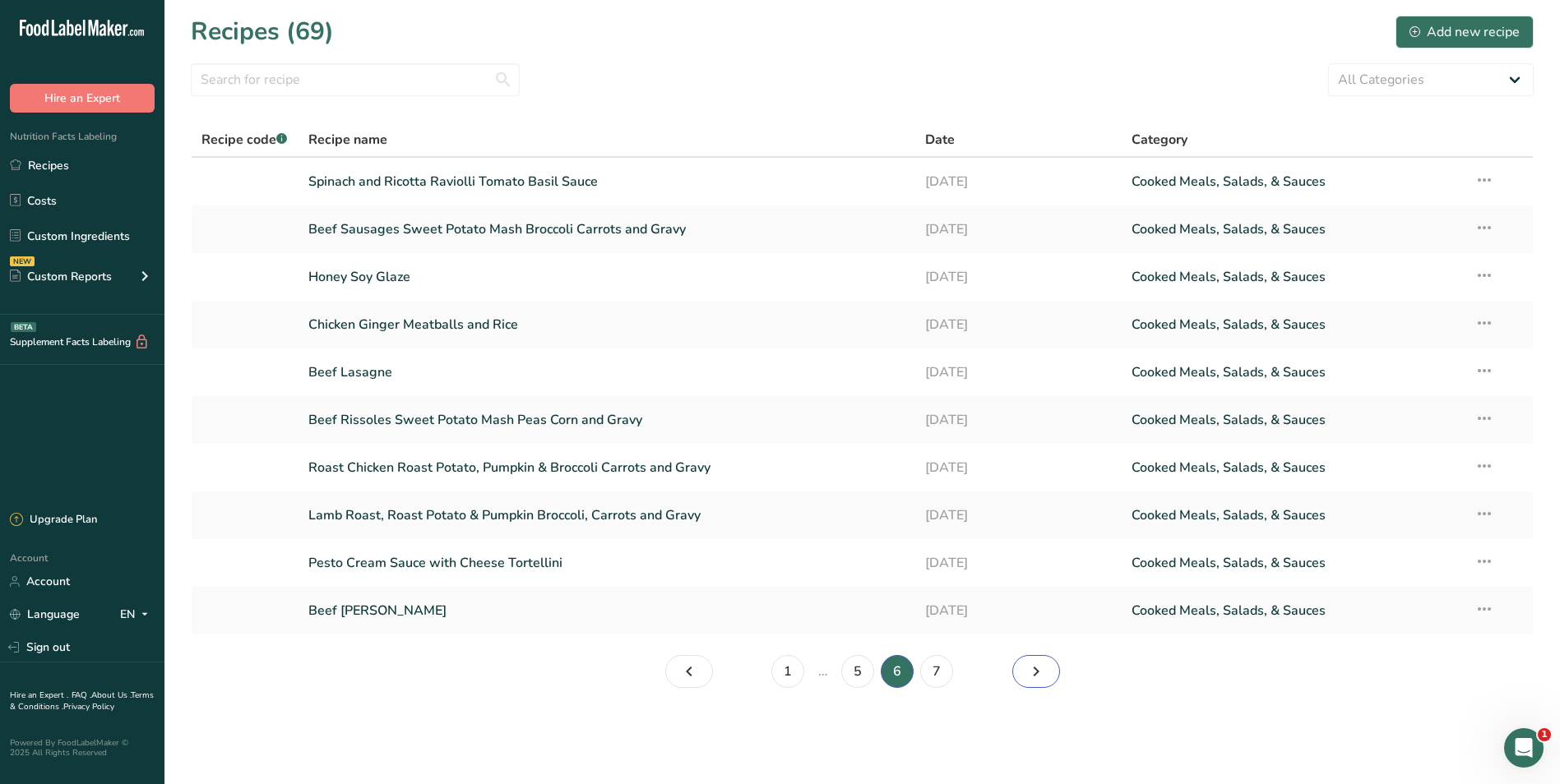
click at [1031, 669] on icon "Page 7." at bounding box center [1035, 671] width 20 height 30
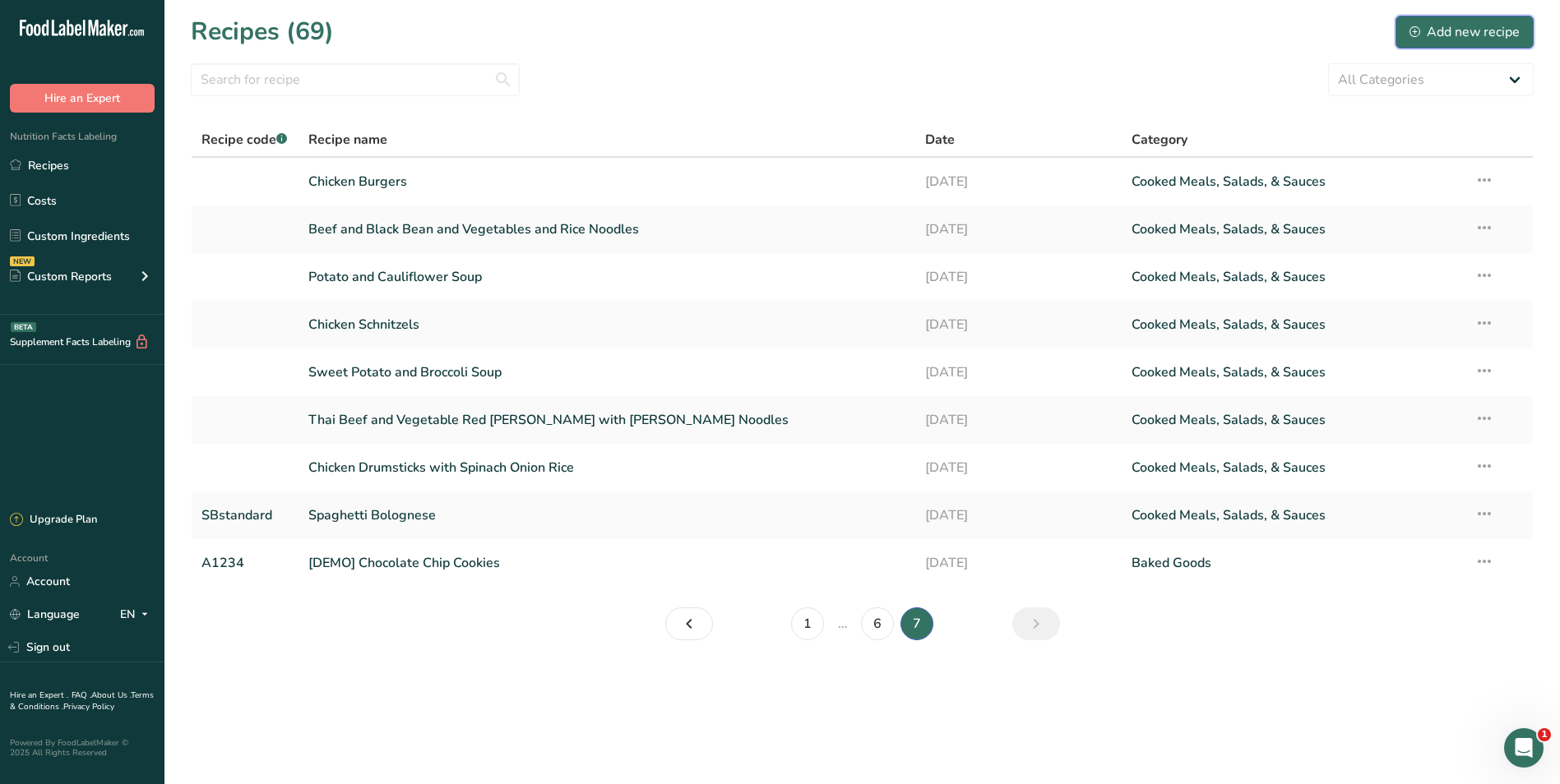
click at [1458, 26] on div "Add new recipe" at bounding box center [1465, 31] width 110 height 20
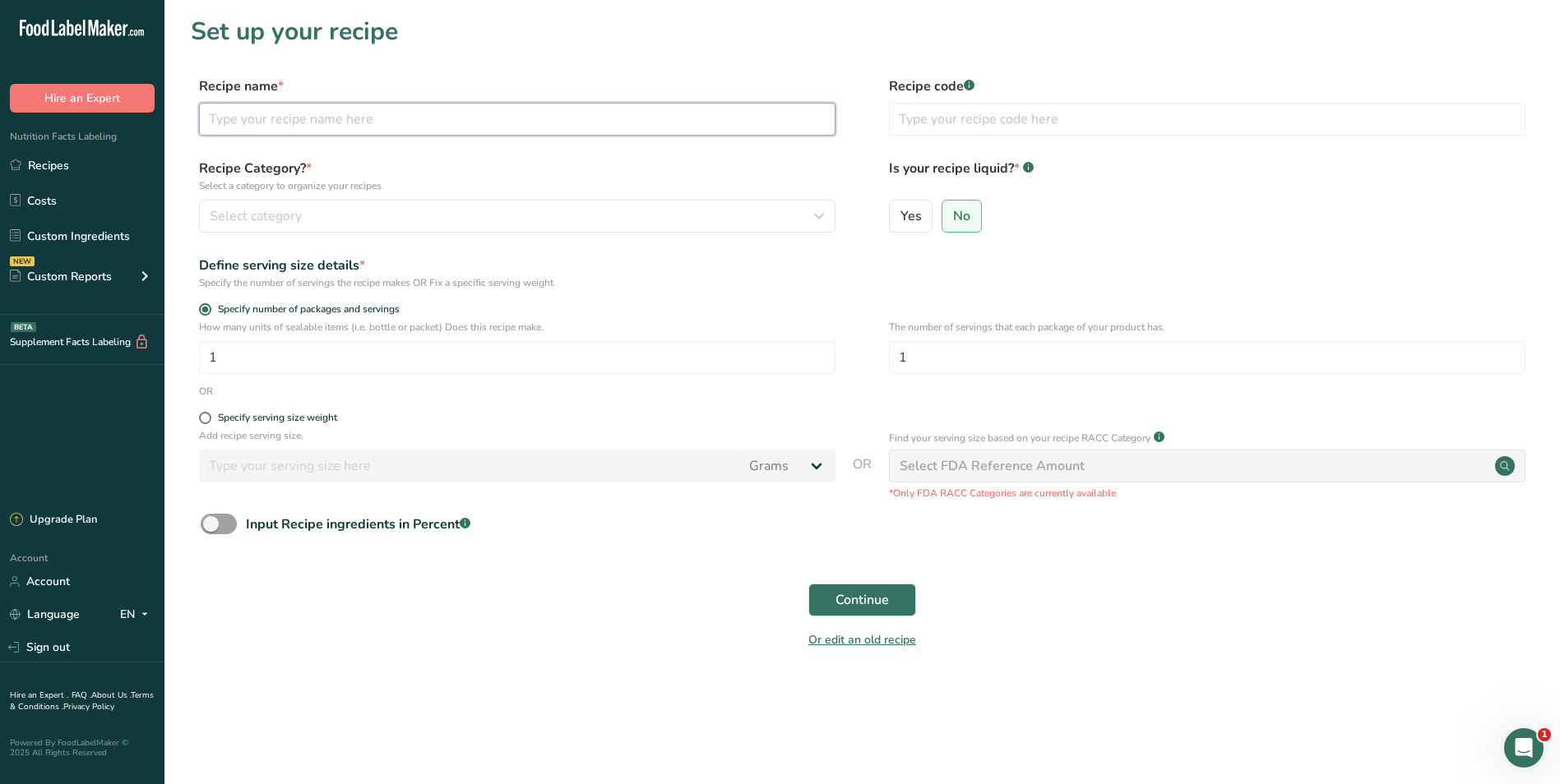
click at [271, 118] on input "text" at bounding box center [518, 119] width 637 height 33
type input "PASTA"
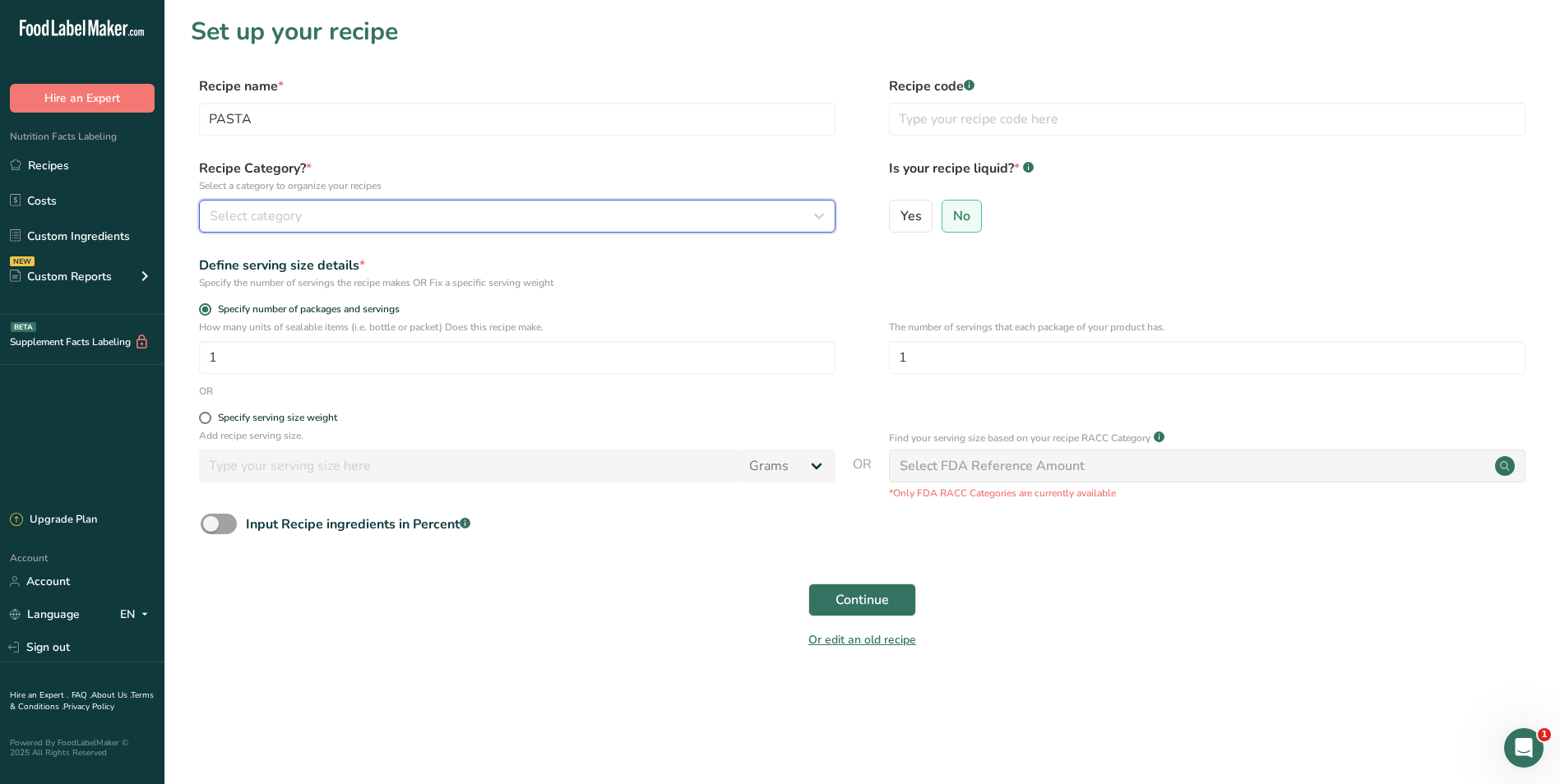
click at [272, 207] on span "Select category" at bounding box center [255, 216] width 93 height 20
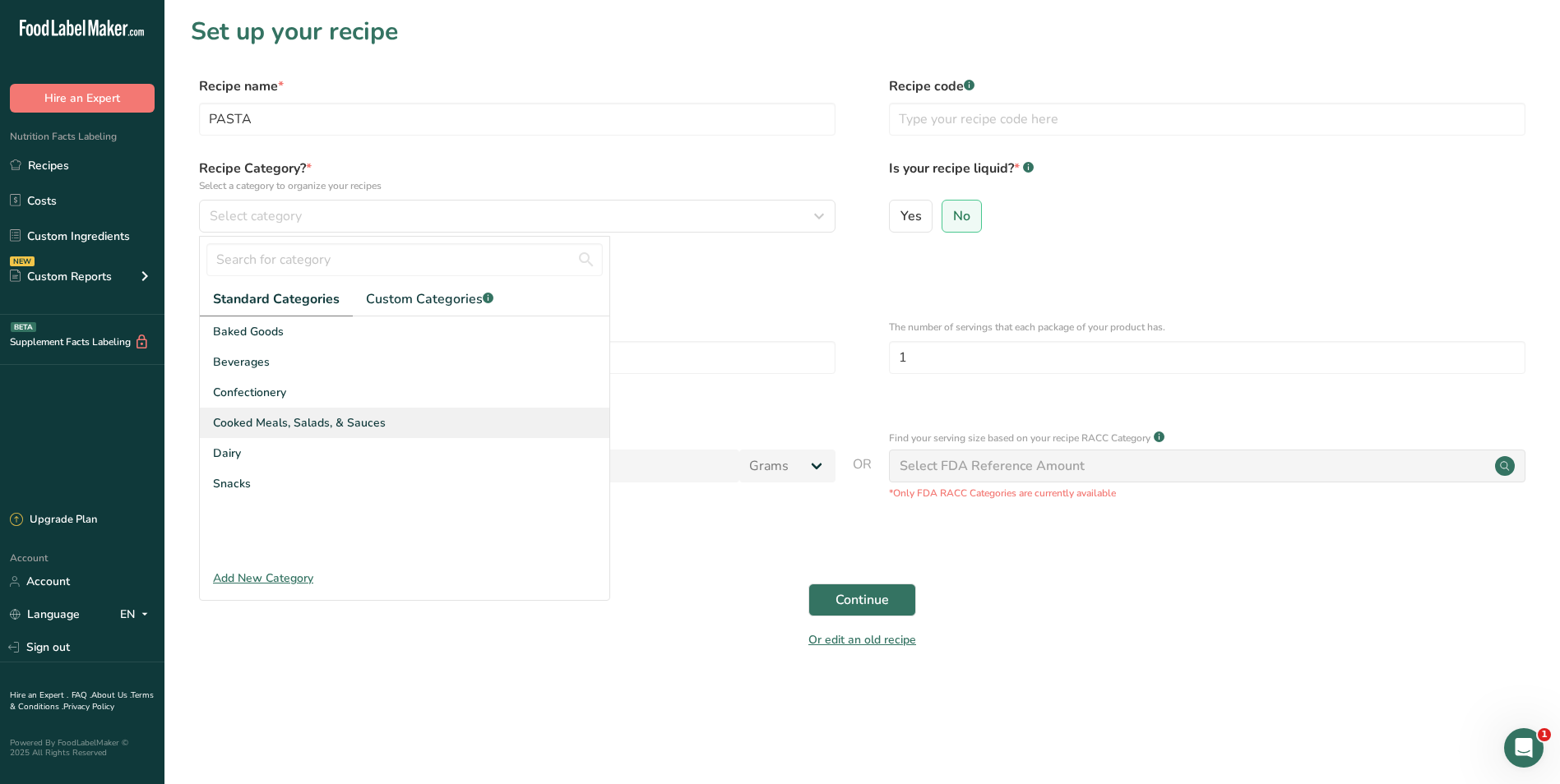
click at [263, 418] on span "Cooked Meals, Salads, & Sauces" at bounding box center [300, 423] width 173 height 17
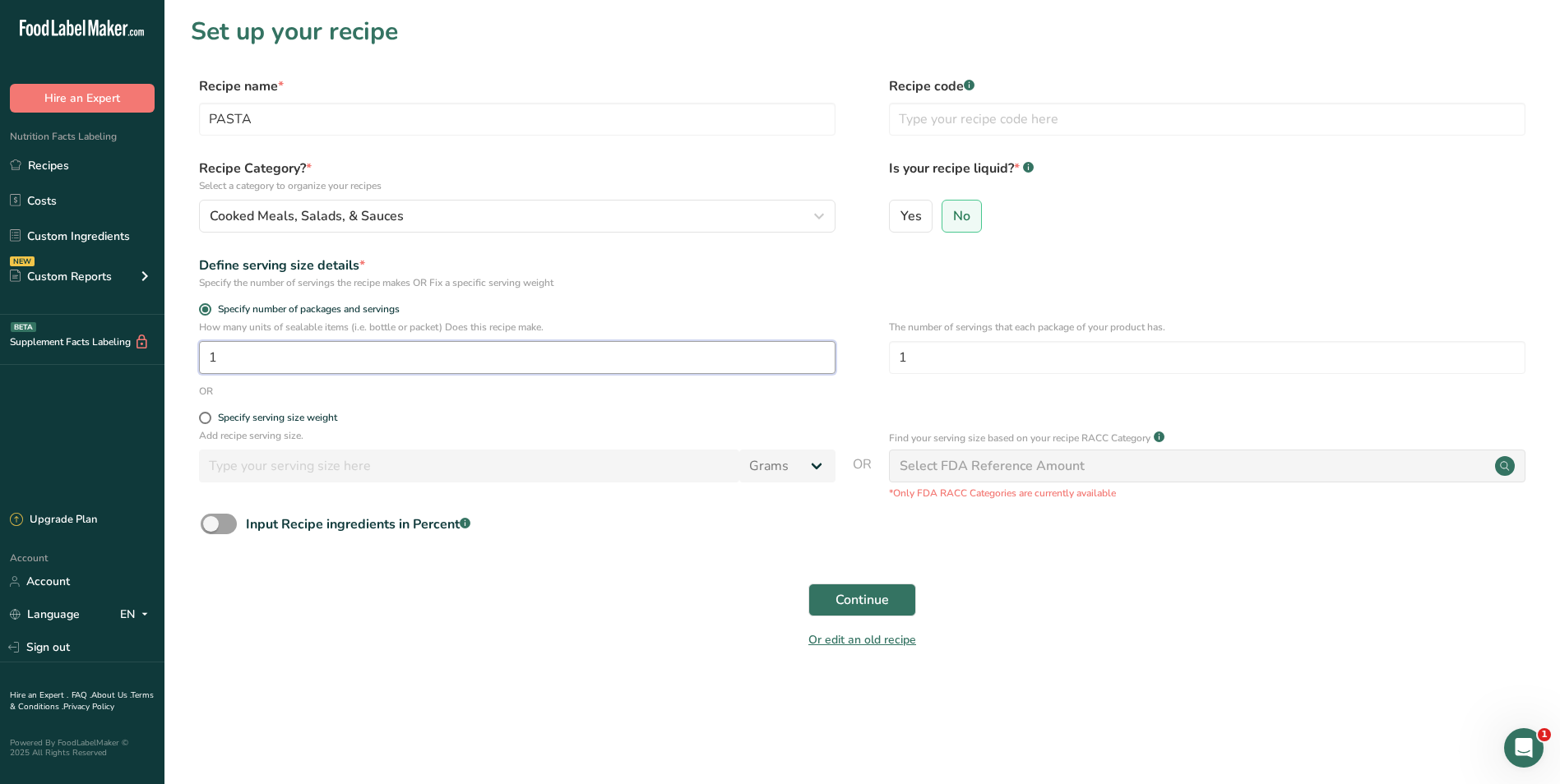
click at [230, 361] on input "1" at bounding box center [518, 357] width 637 height 33
type input "30"
click at [892, 598] on button "Continue" at bounding box center [862, 600] width 108 height 33
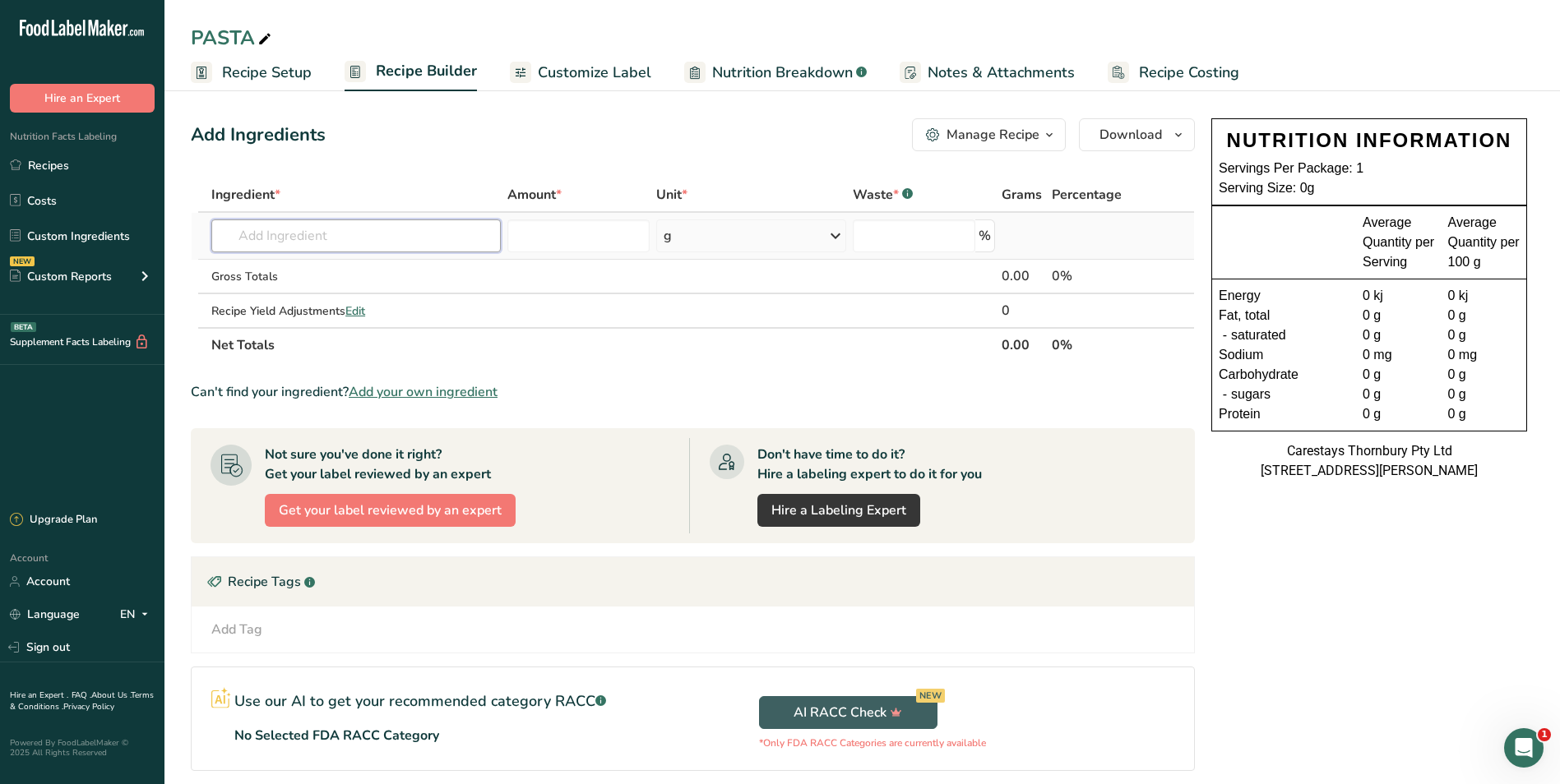
click at [260, 241] on input "text" at bounding box center [356, 236] width 289 height 33
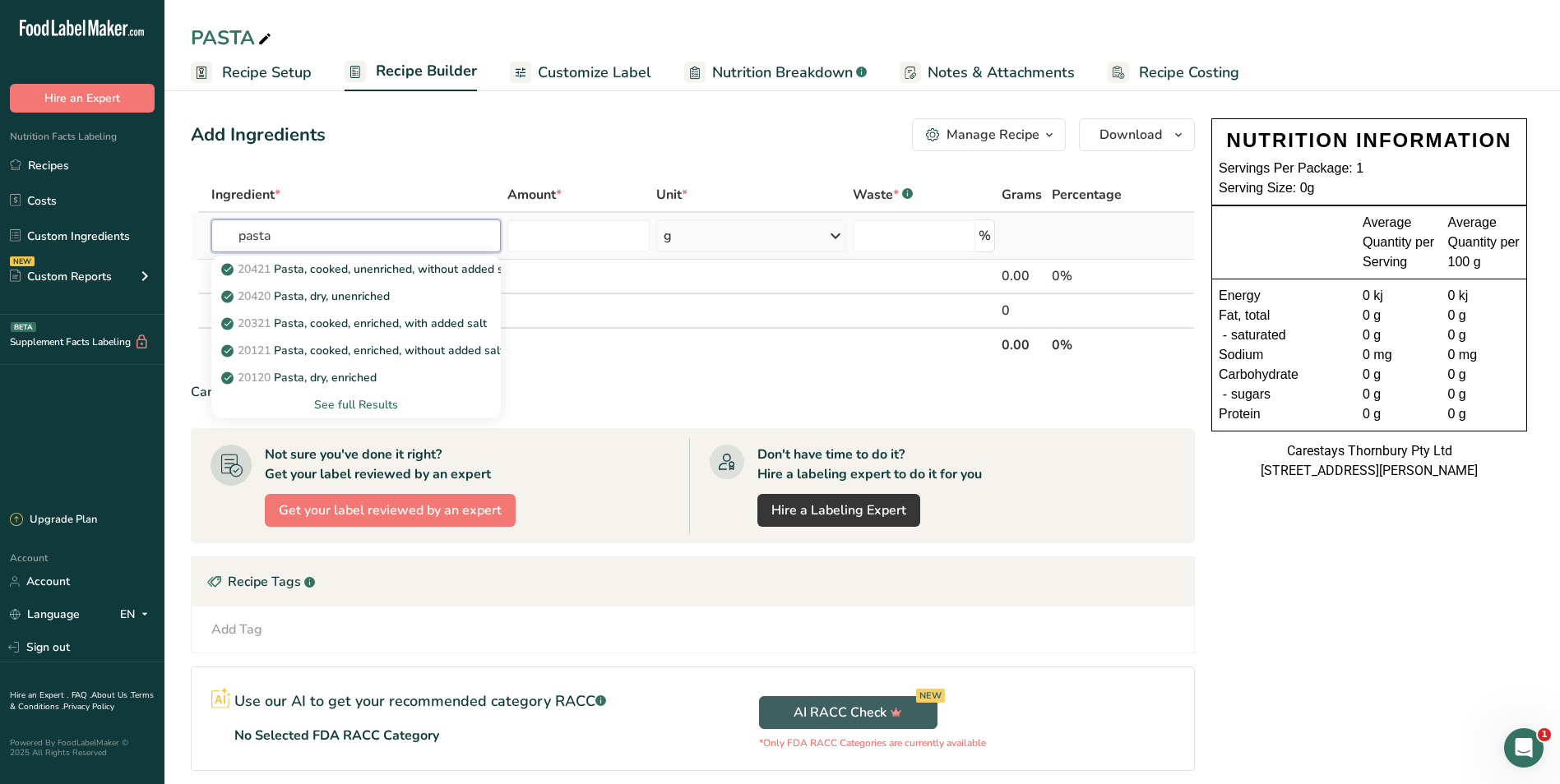
type input "pasta"
click at [356, 404] on div "See full Results" at bounding box center [356, 405] width 263 height 17
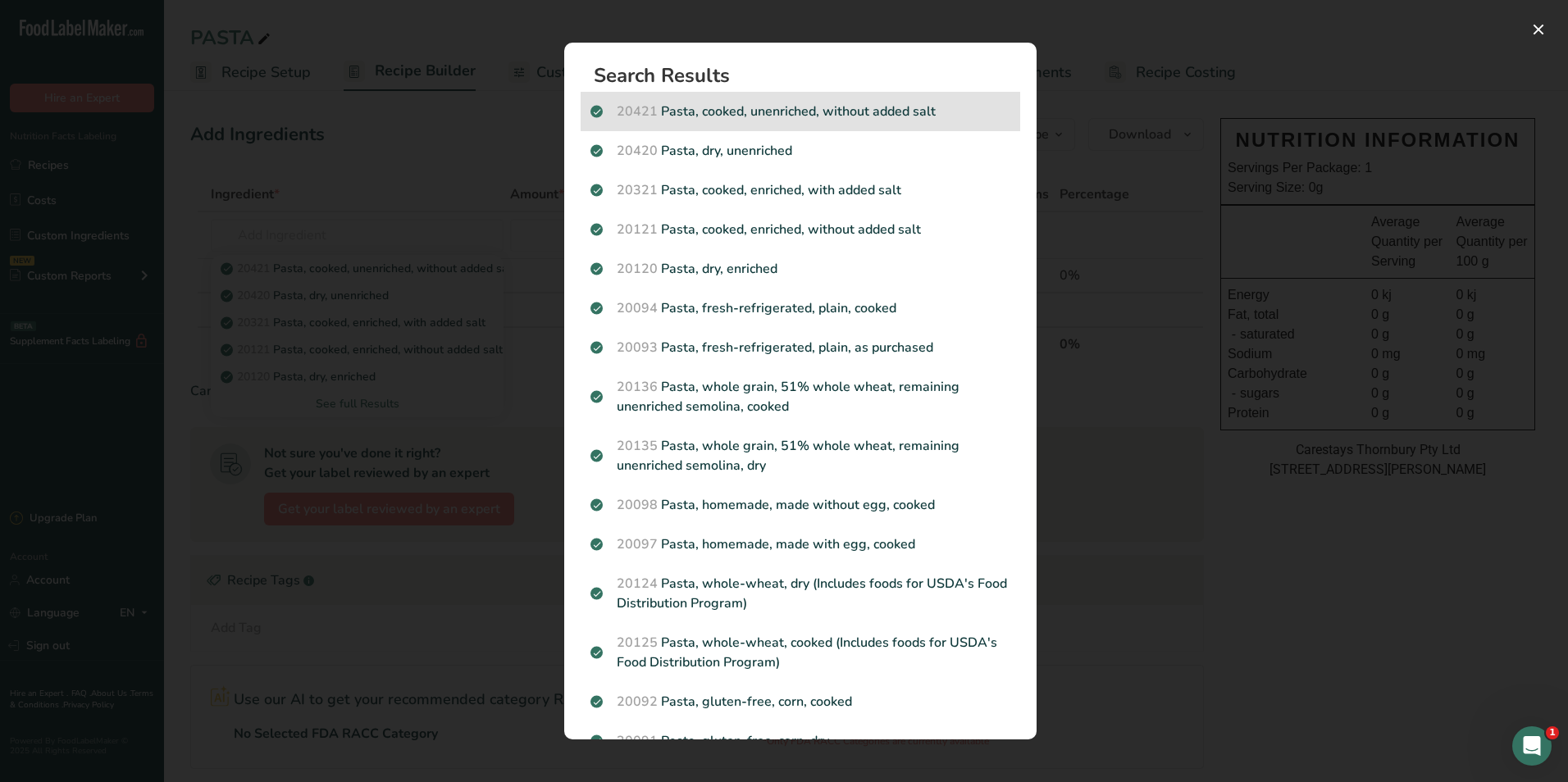
click at [686, 111] on p "20421 Pasta, cooked, unenriched, without added salt" at bounding box center [801, 111] width 420 height 19
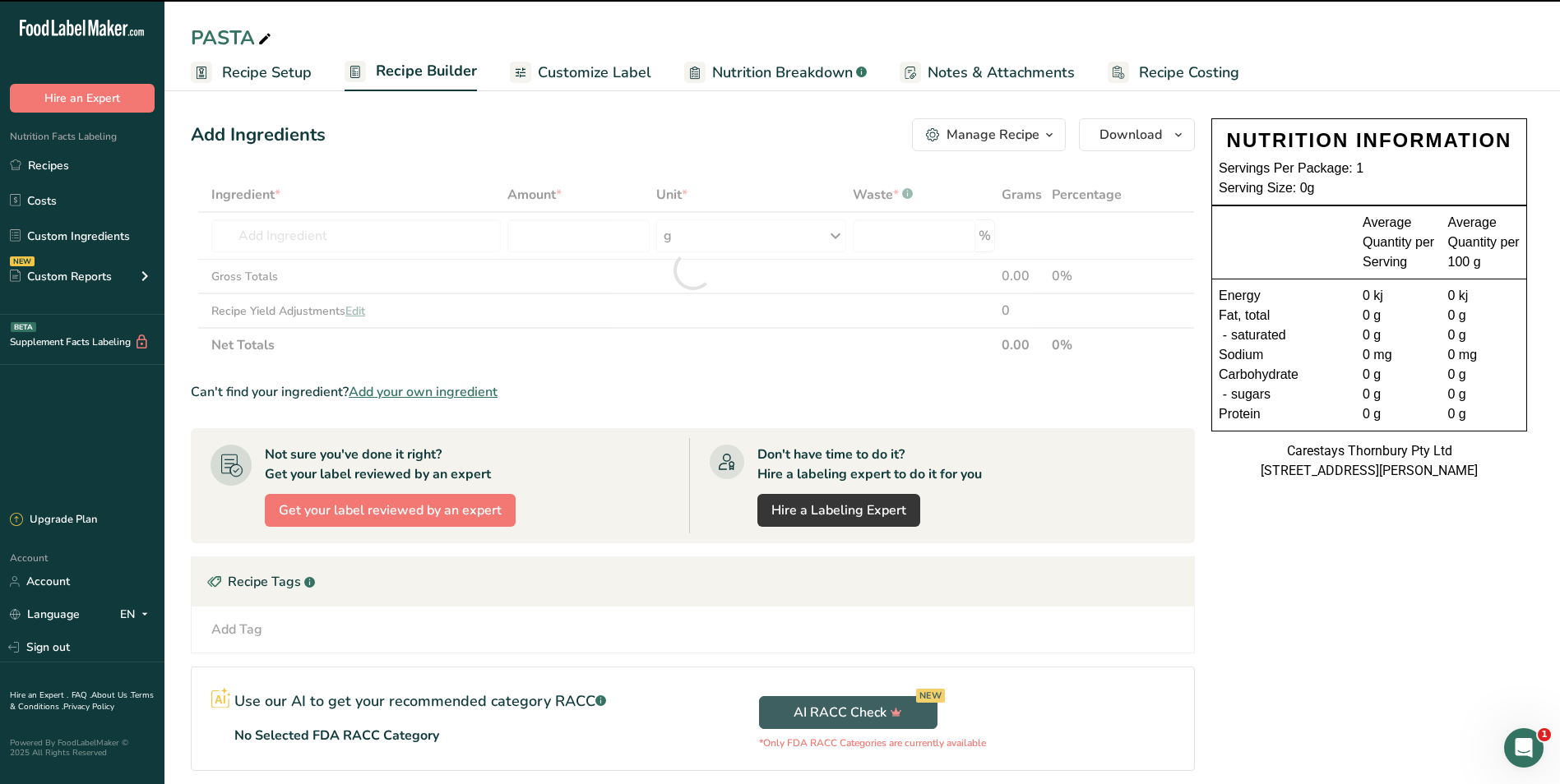
type input "0"
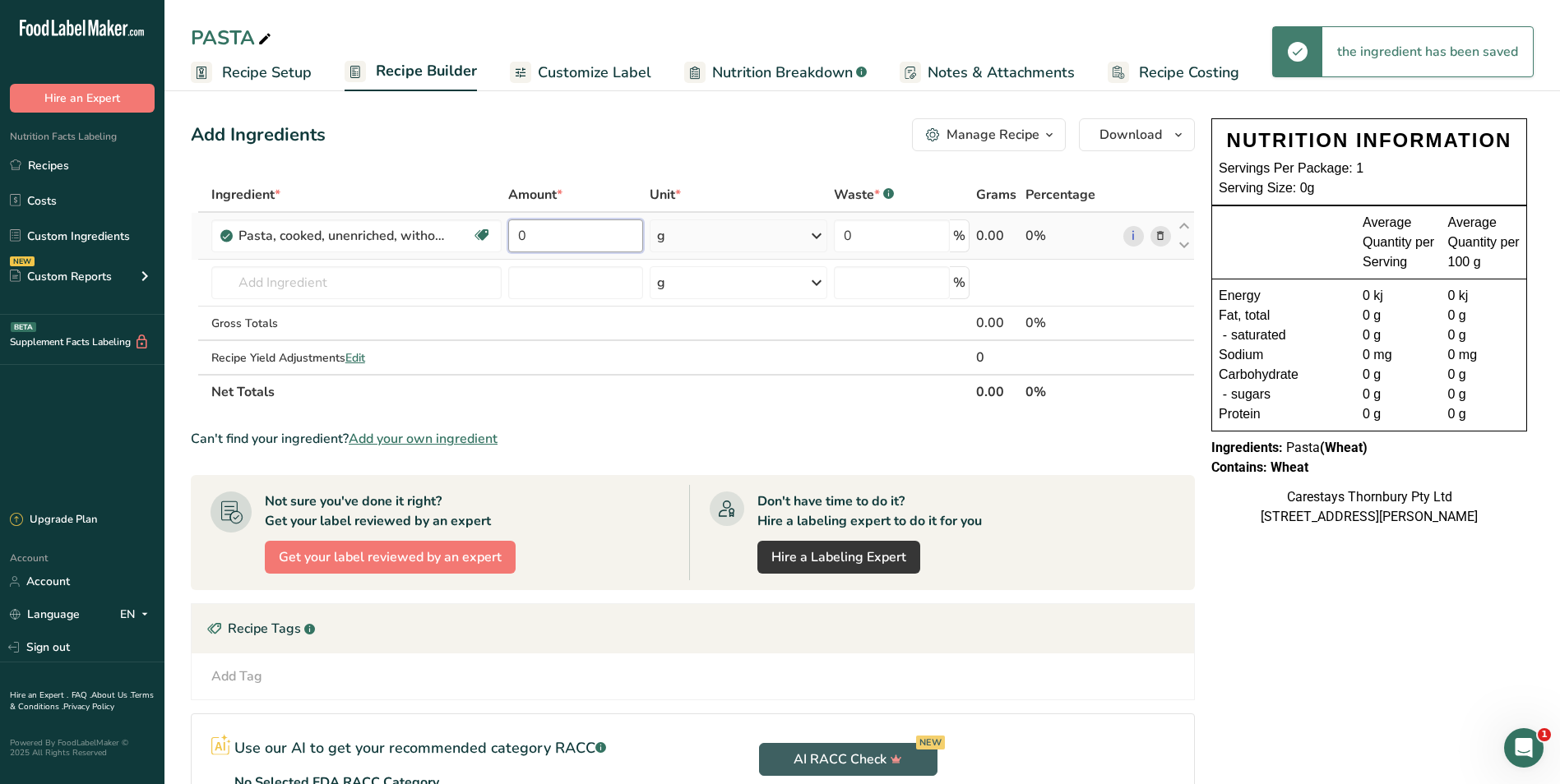
click at [560, 232] on input "0" at bounding box center [575, 236] width 135 height 33
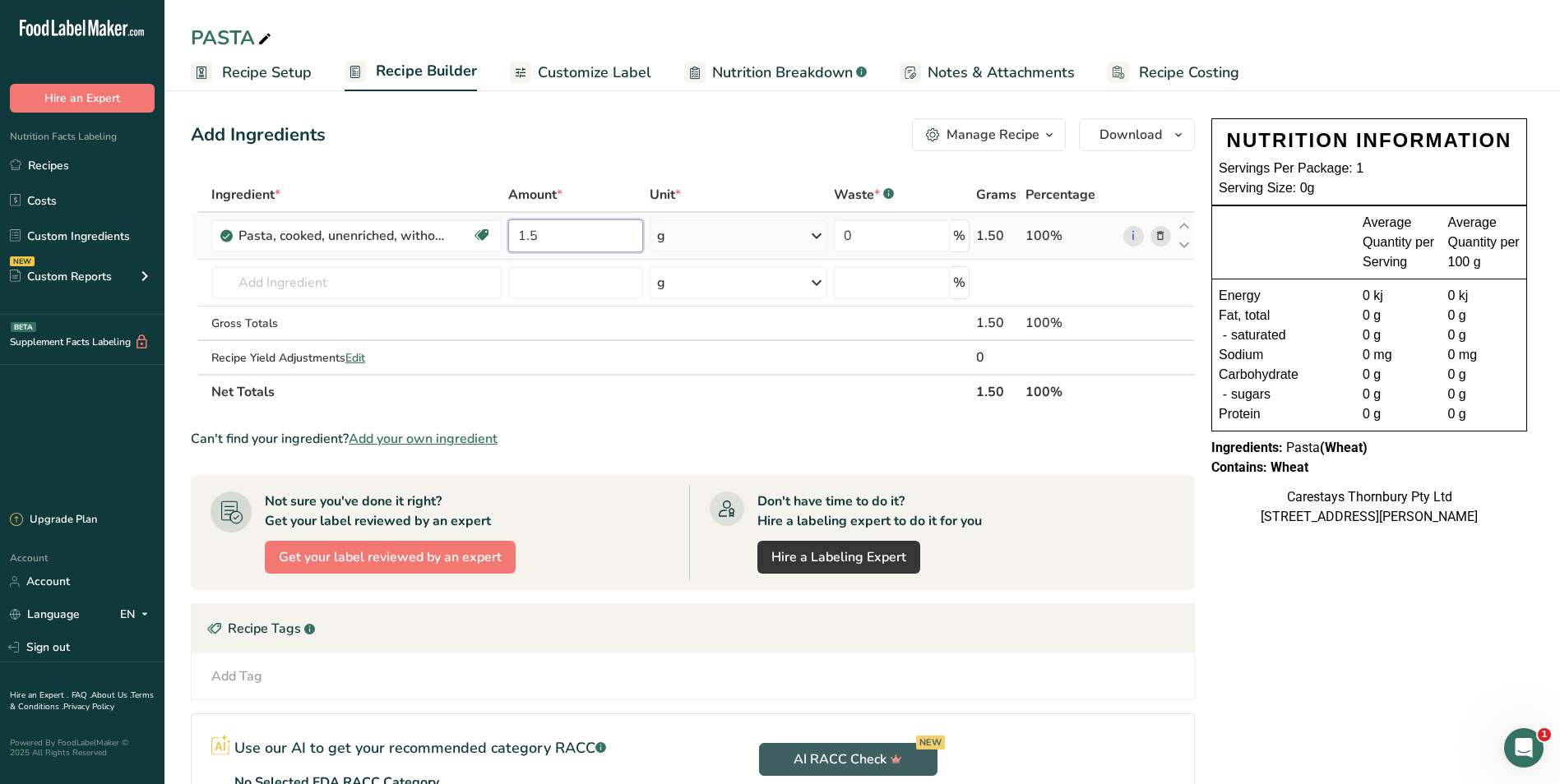
type input "1.5"
click at [817, 234] on div "Ingredient * Amount * Unit * Waste * .a-a{fill:#347362;}.b-a{fill:#fff;} Grams …" at bounding box center [693, 293] width 1004 height 232
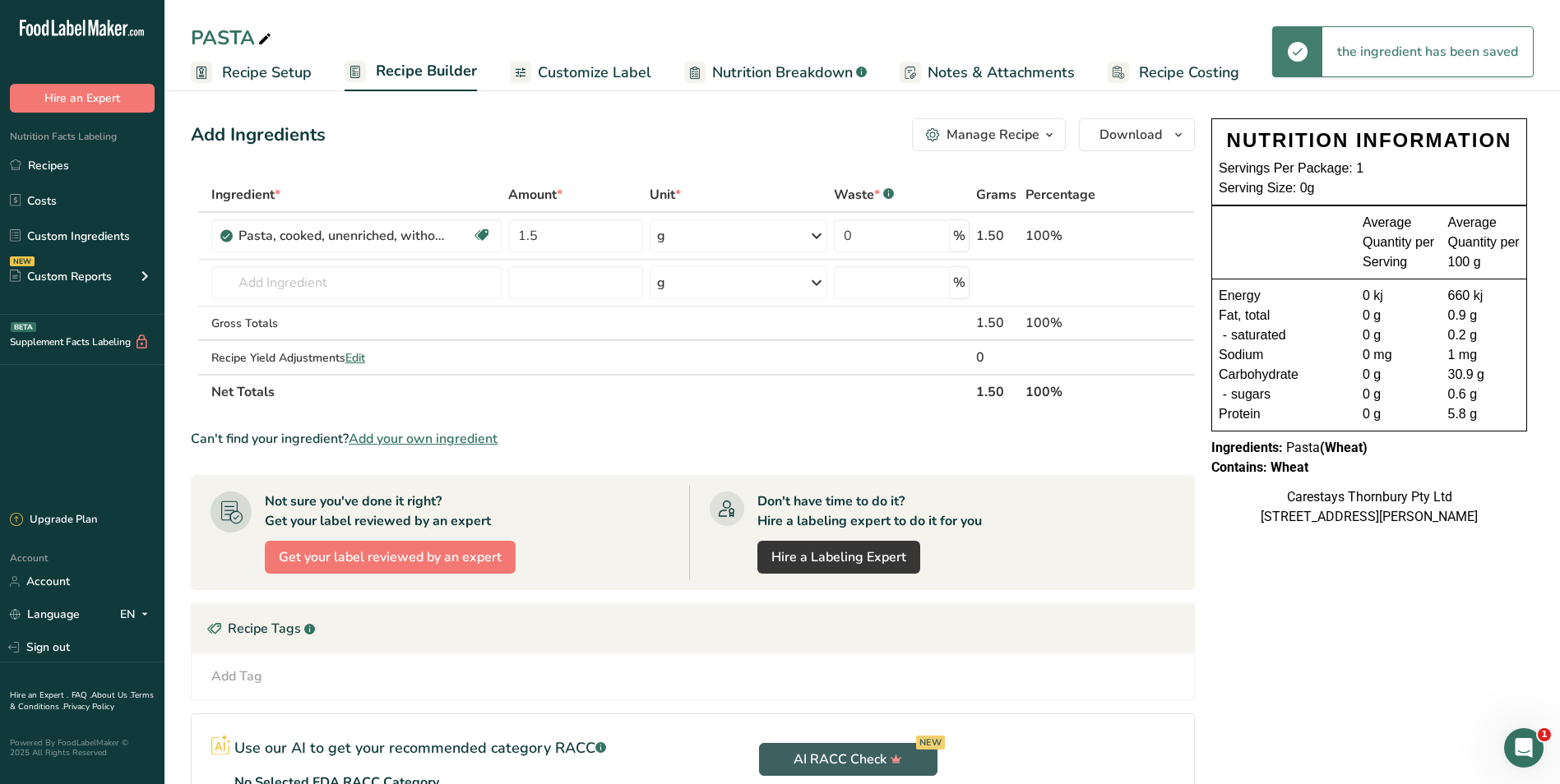
click at [816, 234] on icon at bounding box center [816, 236] width 20 height 30
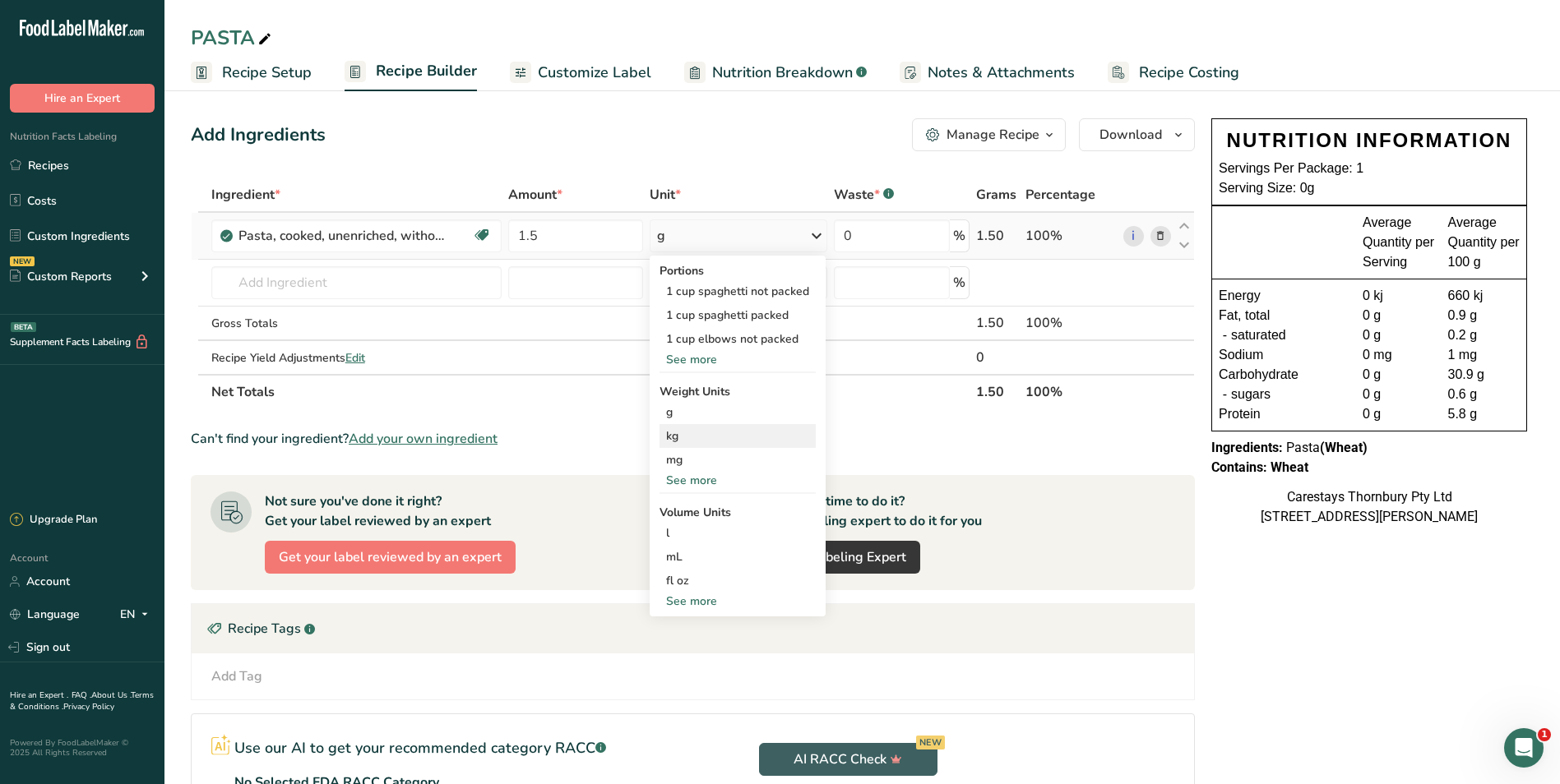
click at [688, 439] on div "kg" at bounding box center [738, 436] width 156 height 24
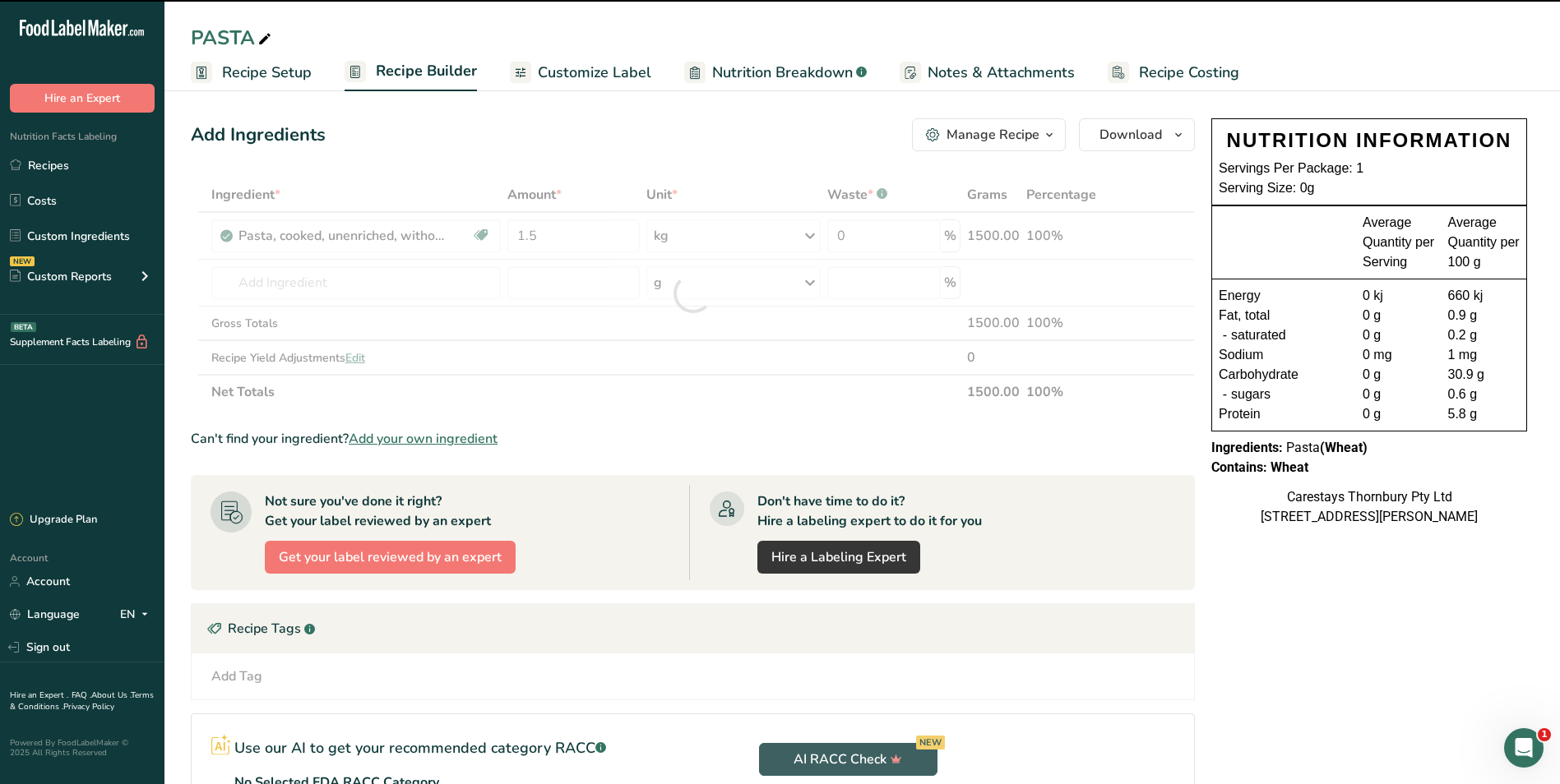
click at [247, 279] on div at bounding box center [693, 293] width 1004 height 232
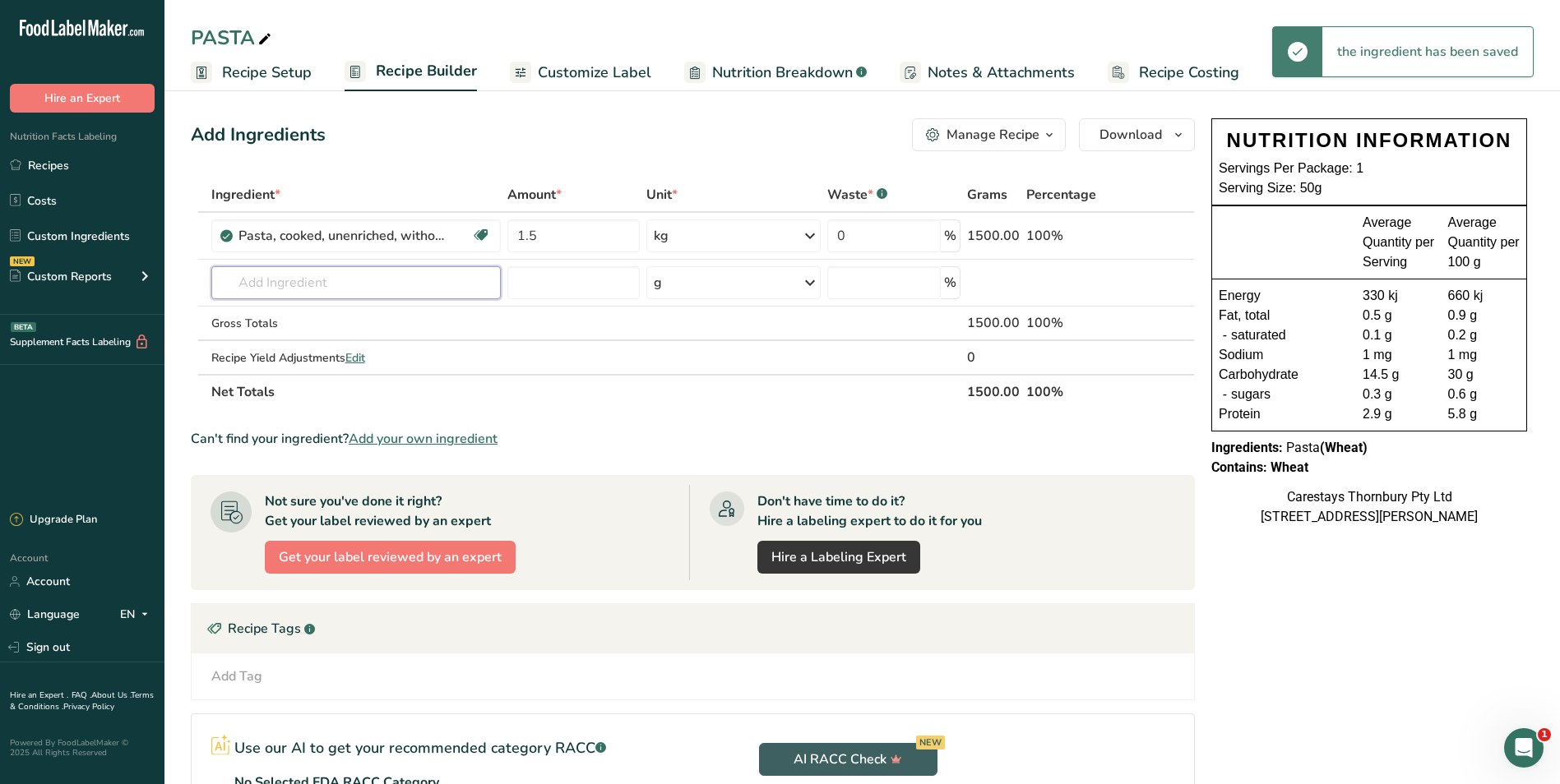
click at [247, 279] on input "text" at bounding box center [356, 283] width 290 height 33
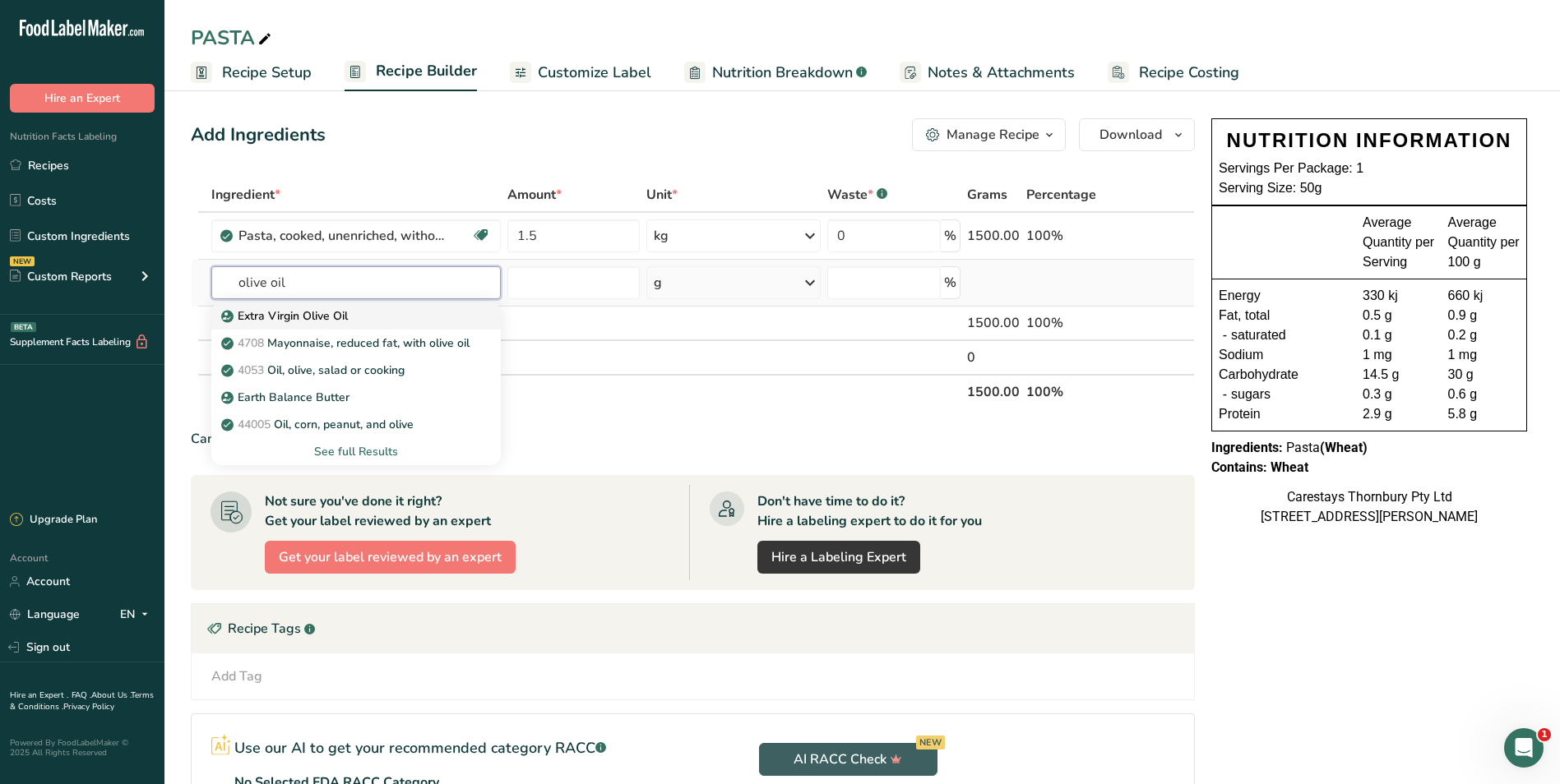
type input "olive oil"
click at [285, 311] on p "Extra Virgin Olive Oil" at bounding box center [286, 316] width 123 height 17
type input "Extra Virgin Olive Oil"
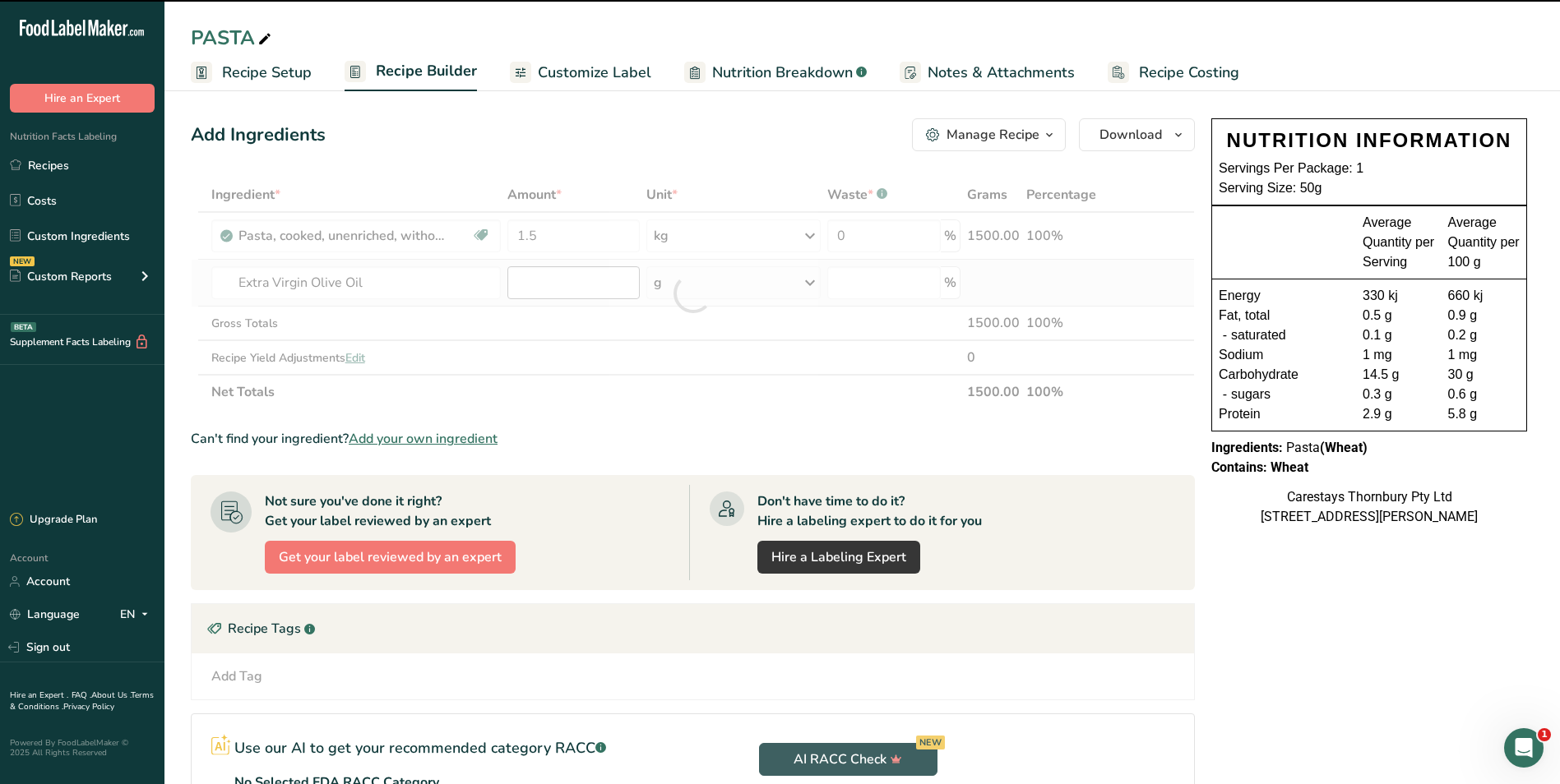
type input "0"
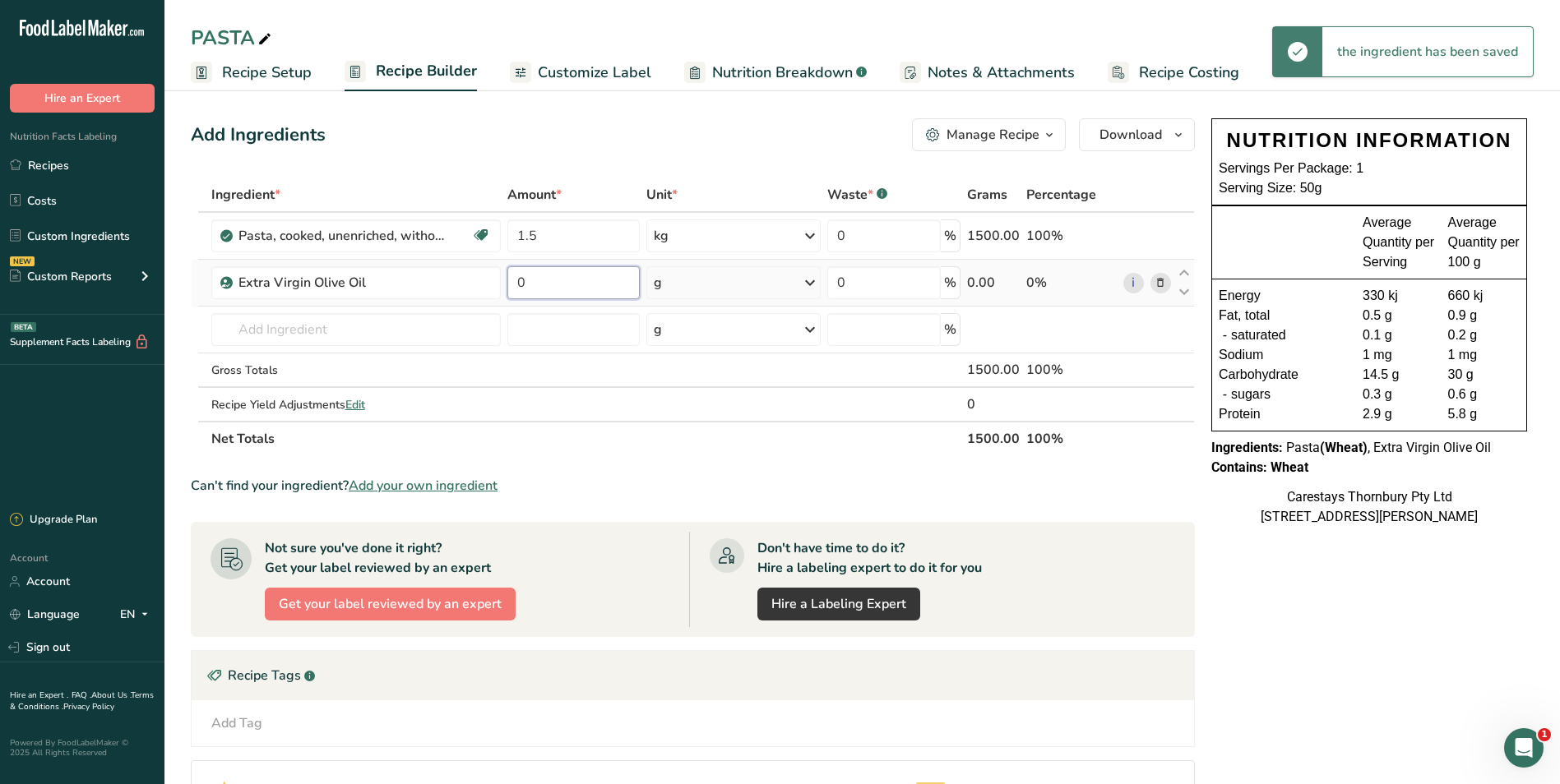
click at [536, 286] on input "0" at bounding box center [574, 283] width 132 height 33
type input "2"
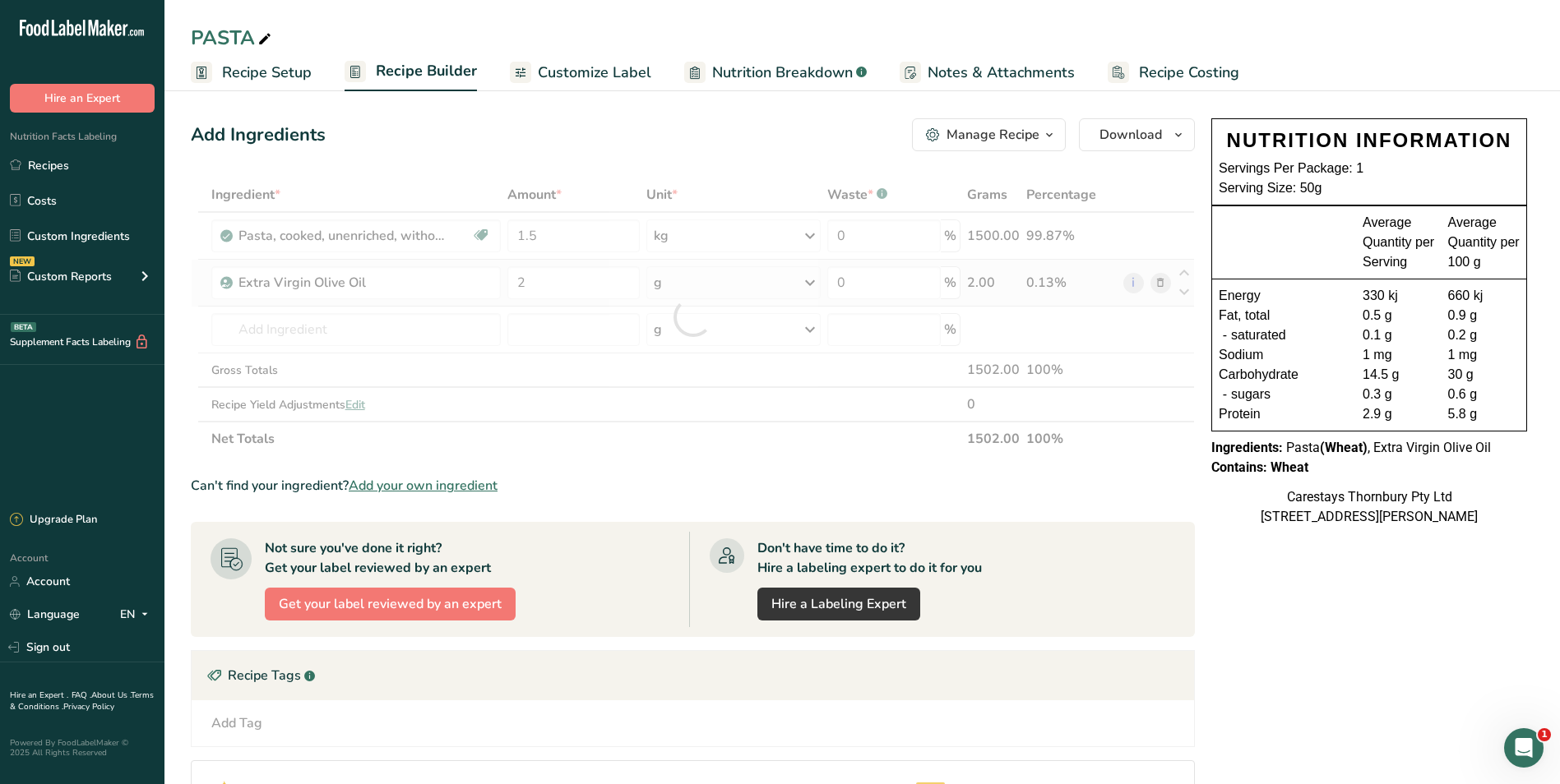
click at [810, 282] on div "Ingredient * Amount * Unit * Waste * .a-a{fill:#347362;}.b-a{fill:#fff;} Grams …" at bounding box center [693, 316] width 1004 height 279
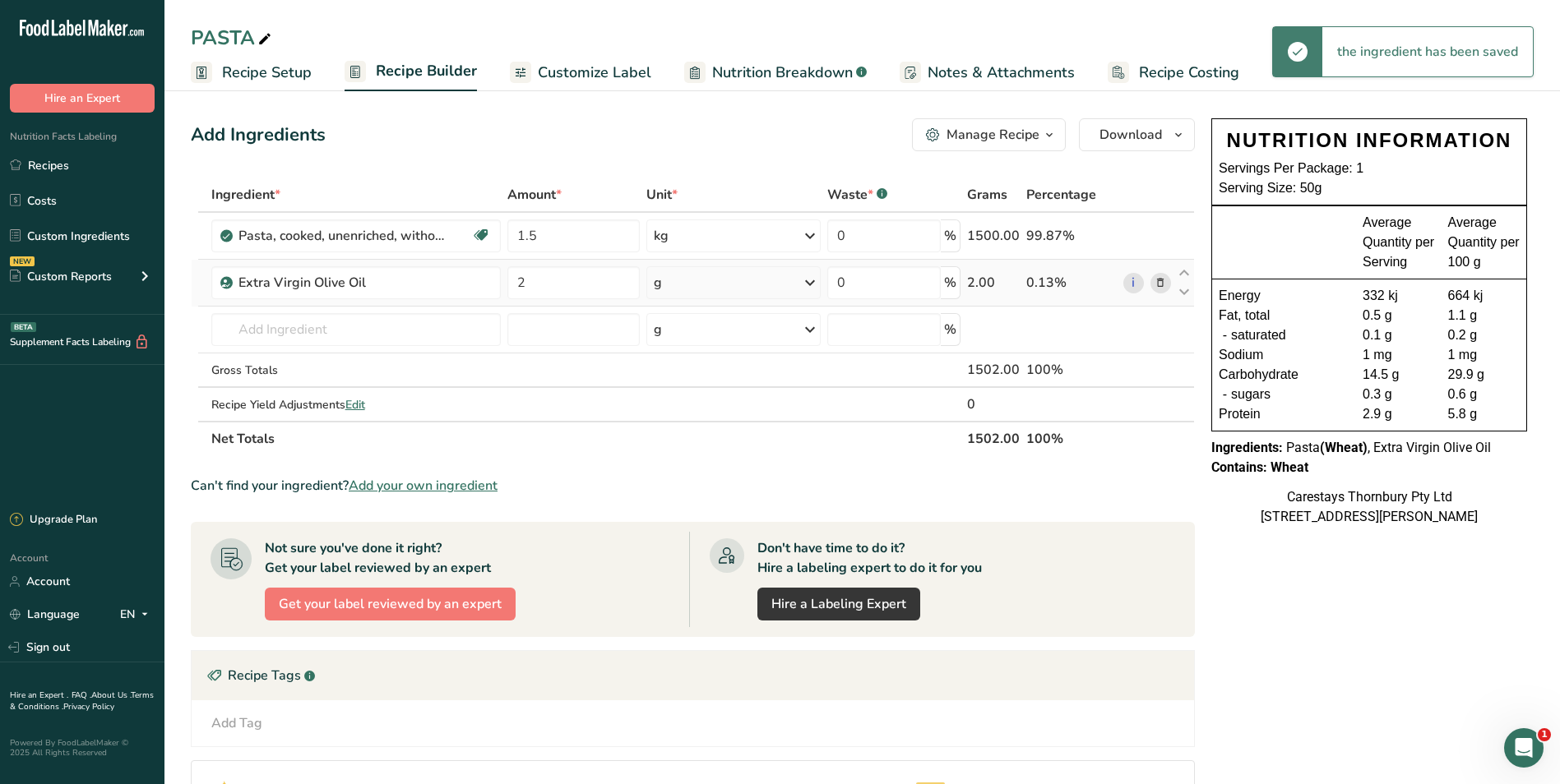
click at [810, 282] on icon at bounding box center [810, 283] width 20 height 30
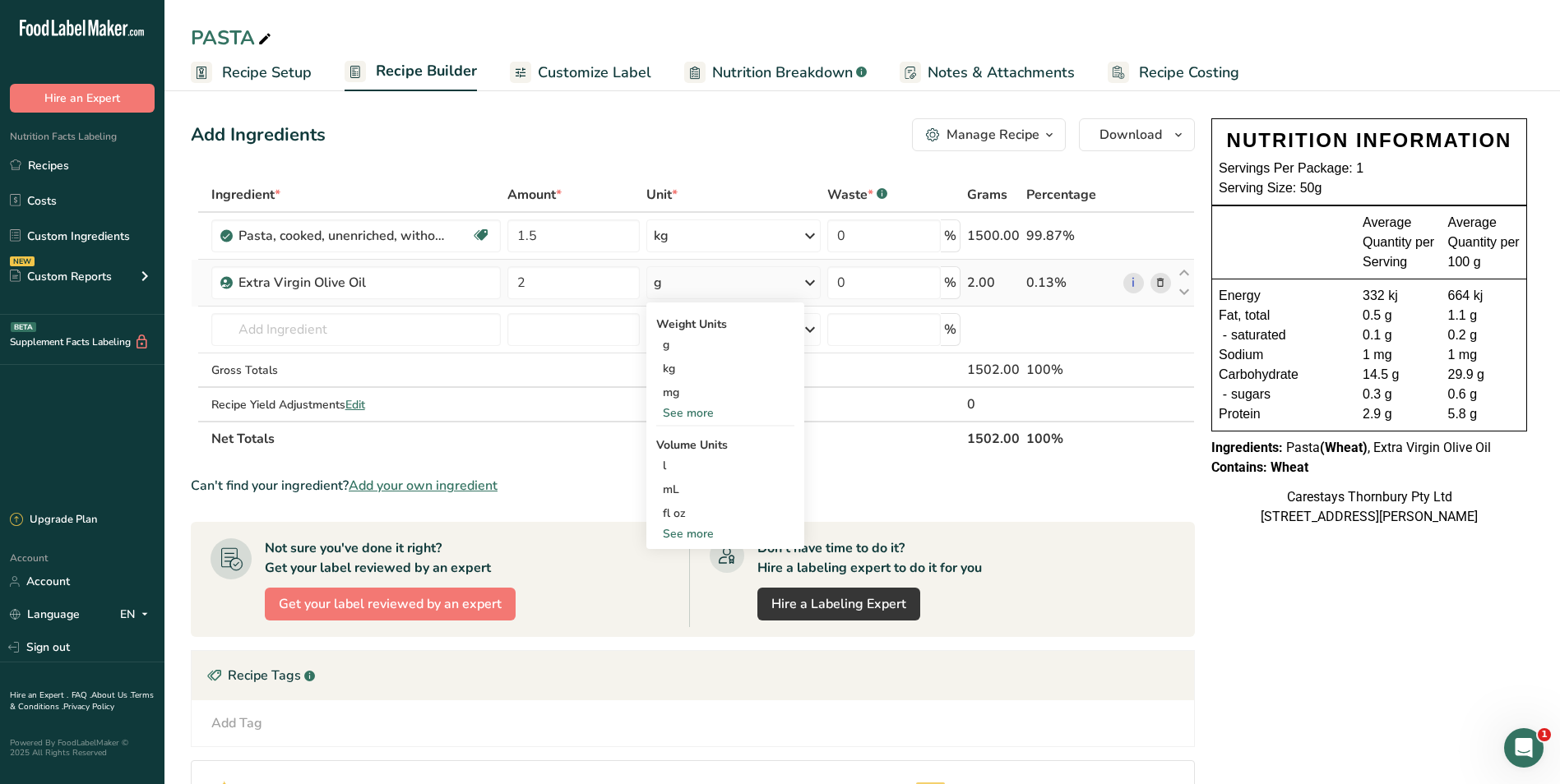
click at [703, 535] on div "See more" at bounding box center [725, 534] width 138 height 17
select select "22"
click at [701, 533] on div "tbsp" at bounding box center [725, 537] width 125 height 17
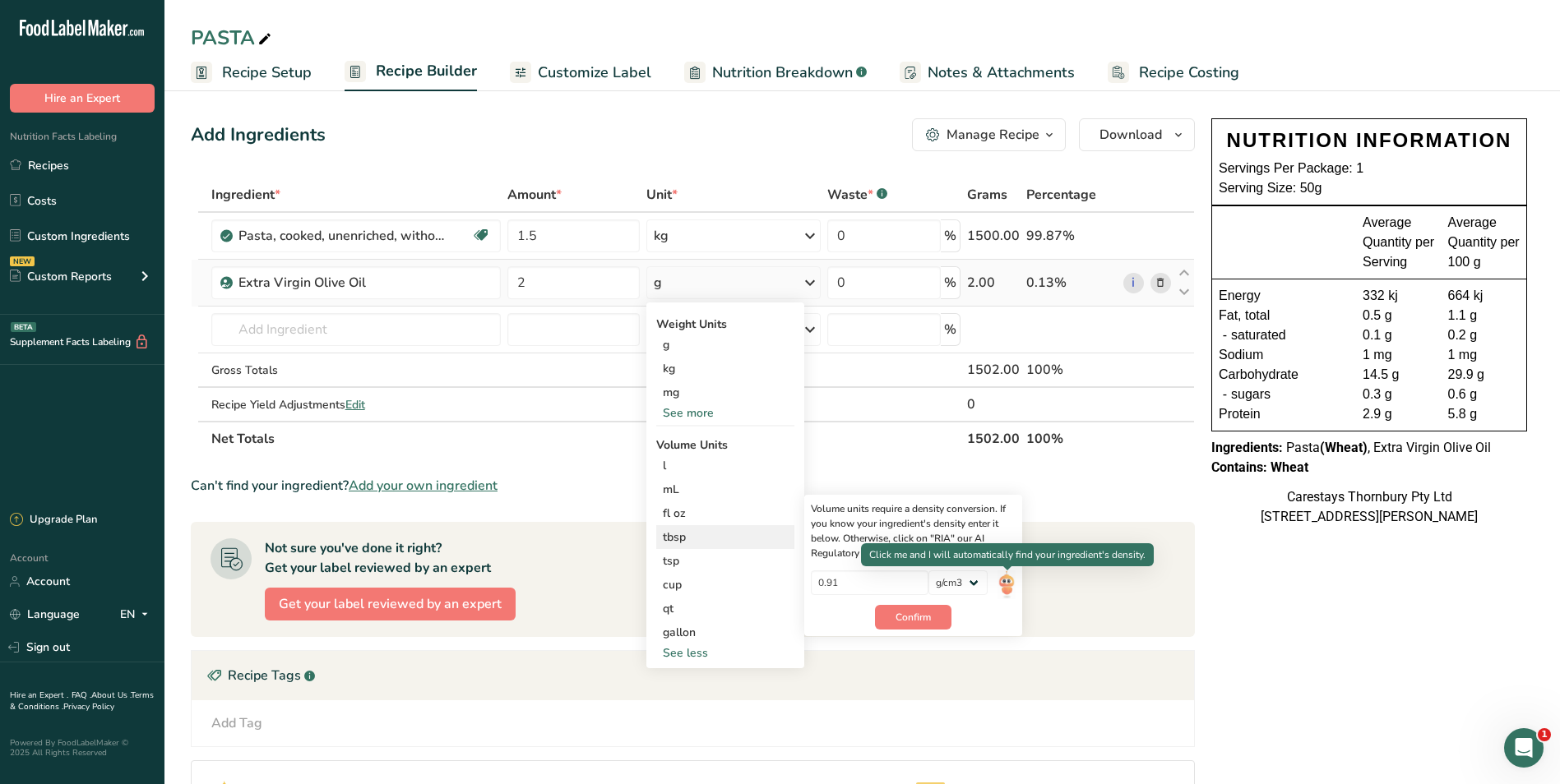
click at [1003, 582] on img at bounding box center [1006, 585] width 18 height 29
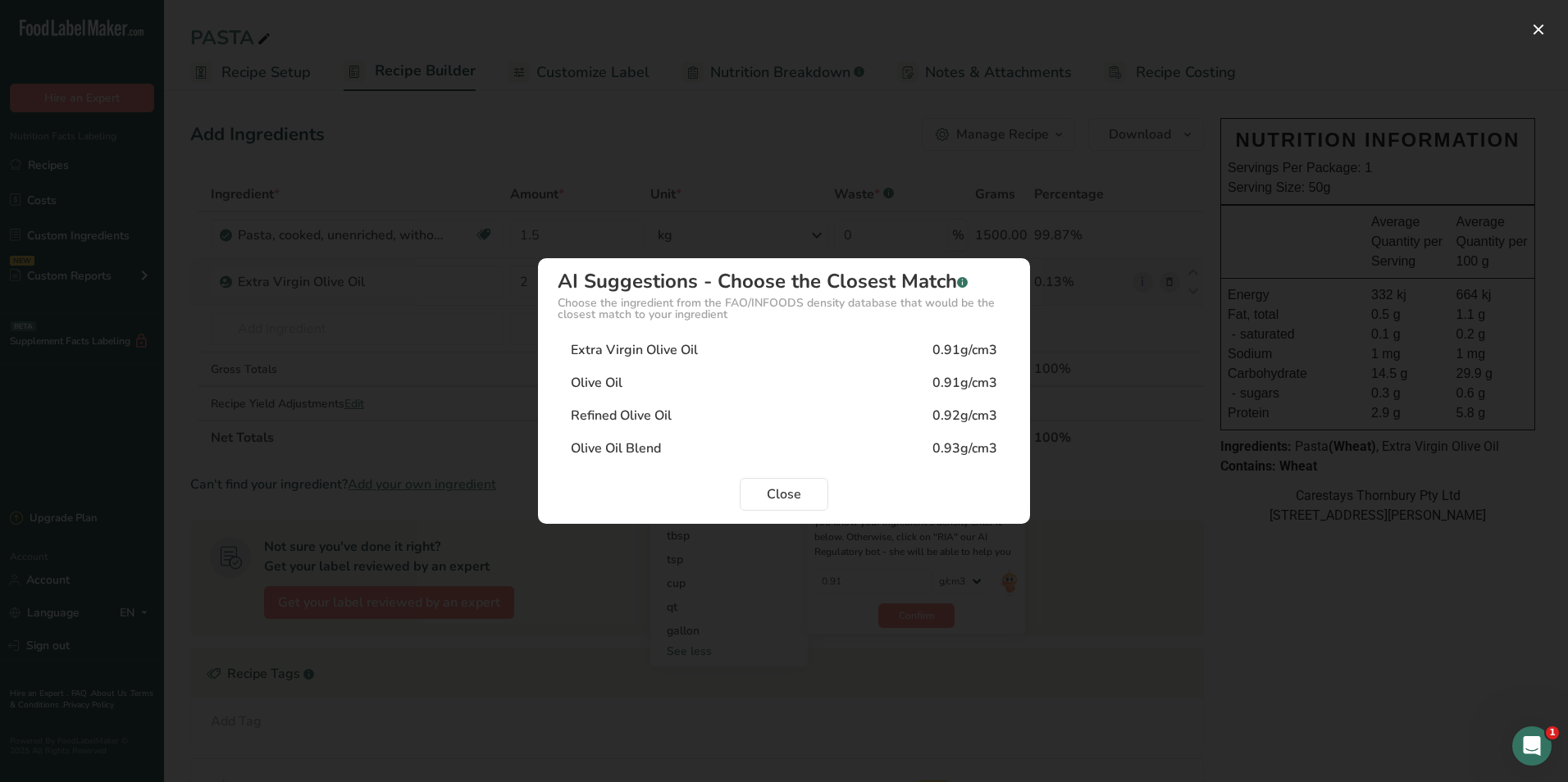
click at [704, 344] on div "Extra Virgin Olive Oil 0.91g/cm3" at bounding box center [784, 350] width 453 height 33
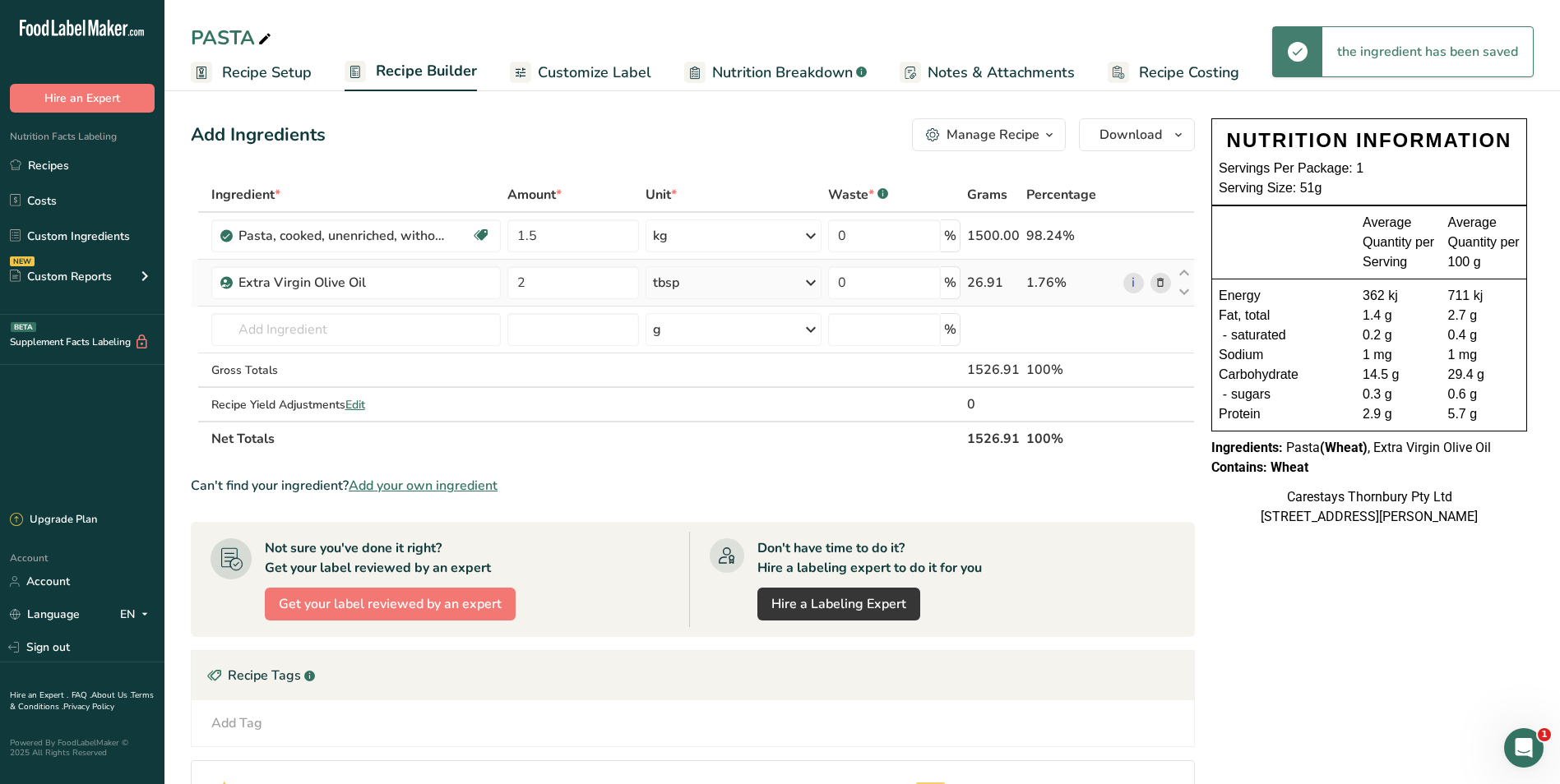
click at [1187, 76] on span "Recipe Costing" at bounding box center [1189, 73] width 100 height 22
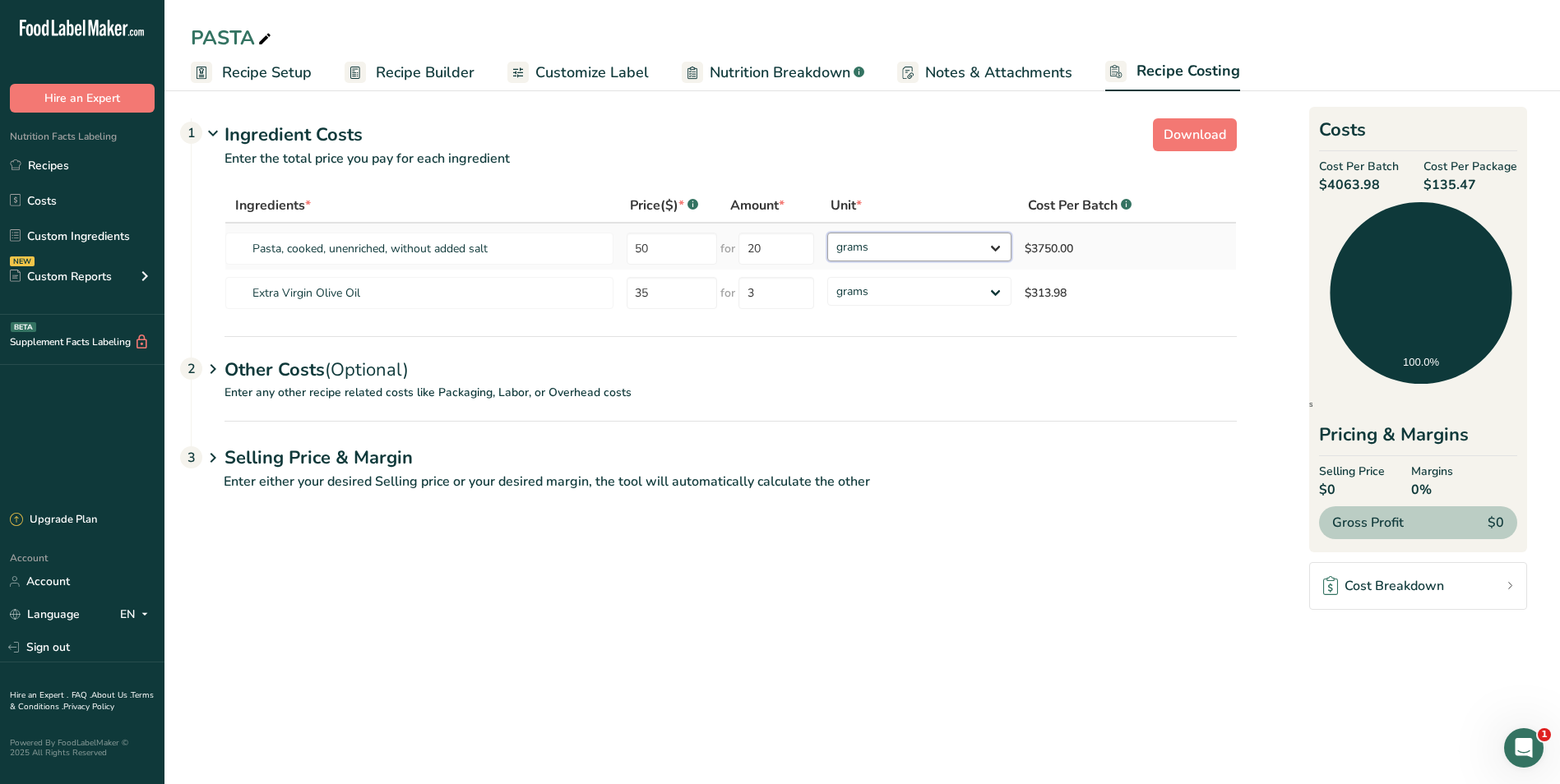
click at [996, 247] on select "grams kg mg mcg lb oz" at bounding box center [919, 247] width 184 height 29
select select "1"
click at [828, 232] on select "grams kg mg mcg lb oz" at bounding box center [919, 247] width 184 height 29
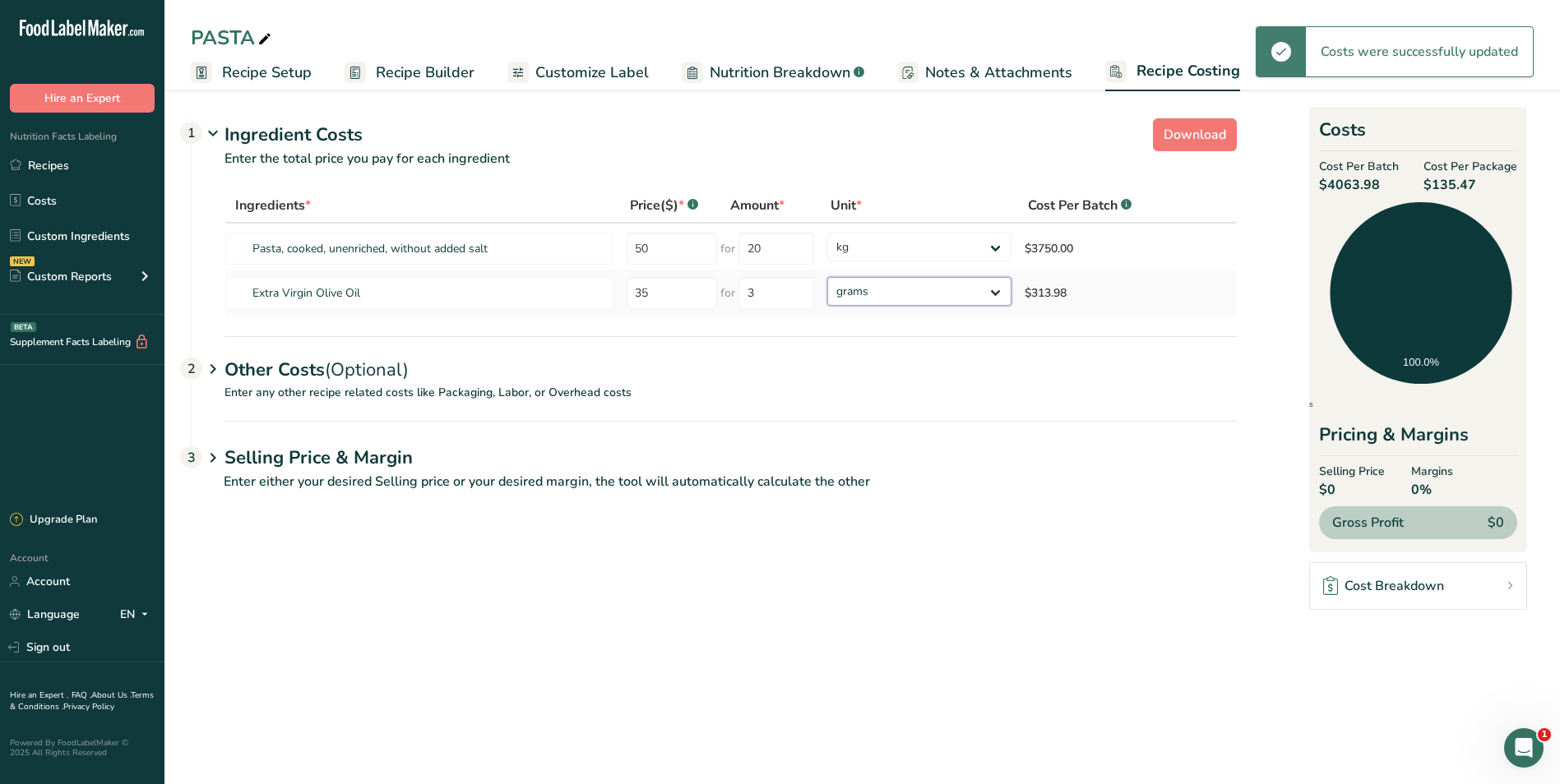
click at [995, 289] on select "grams kg mg mcg lb oz" at bounding box center [919, 292] width 184 height 29
select select "1"
click at [828, 277] on select "grams kg mg mcg lb oz" at bounding box center [919, 292] width 184 height 29
select select "1"
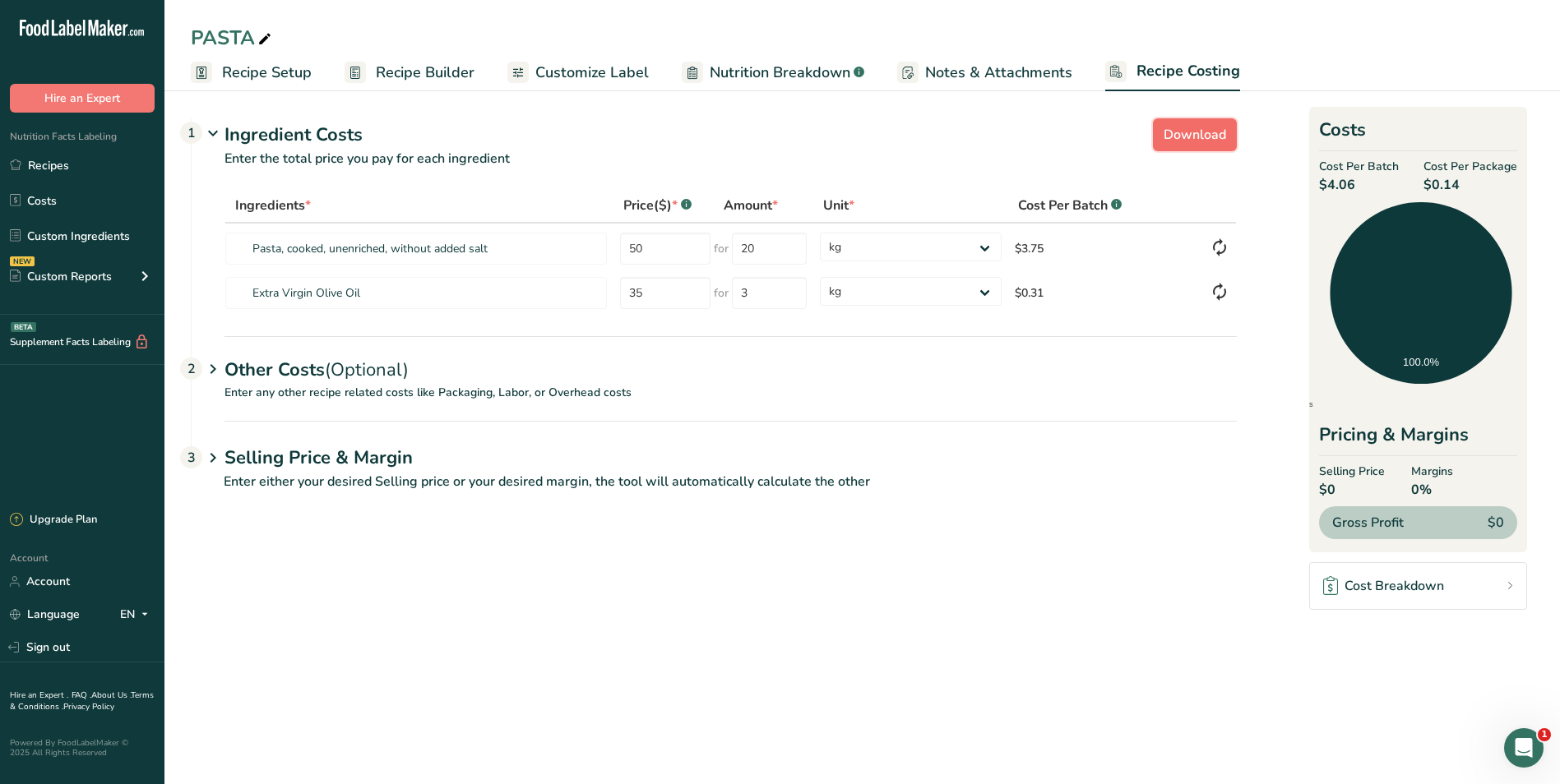
click at [1194, 130] on span "Download" at bounding box center [1195, 134] width 63 height 20
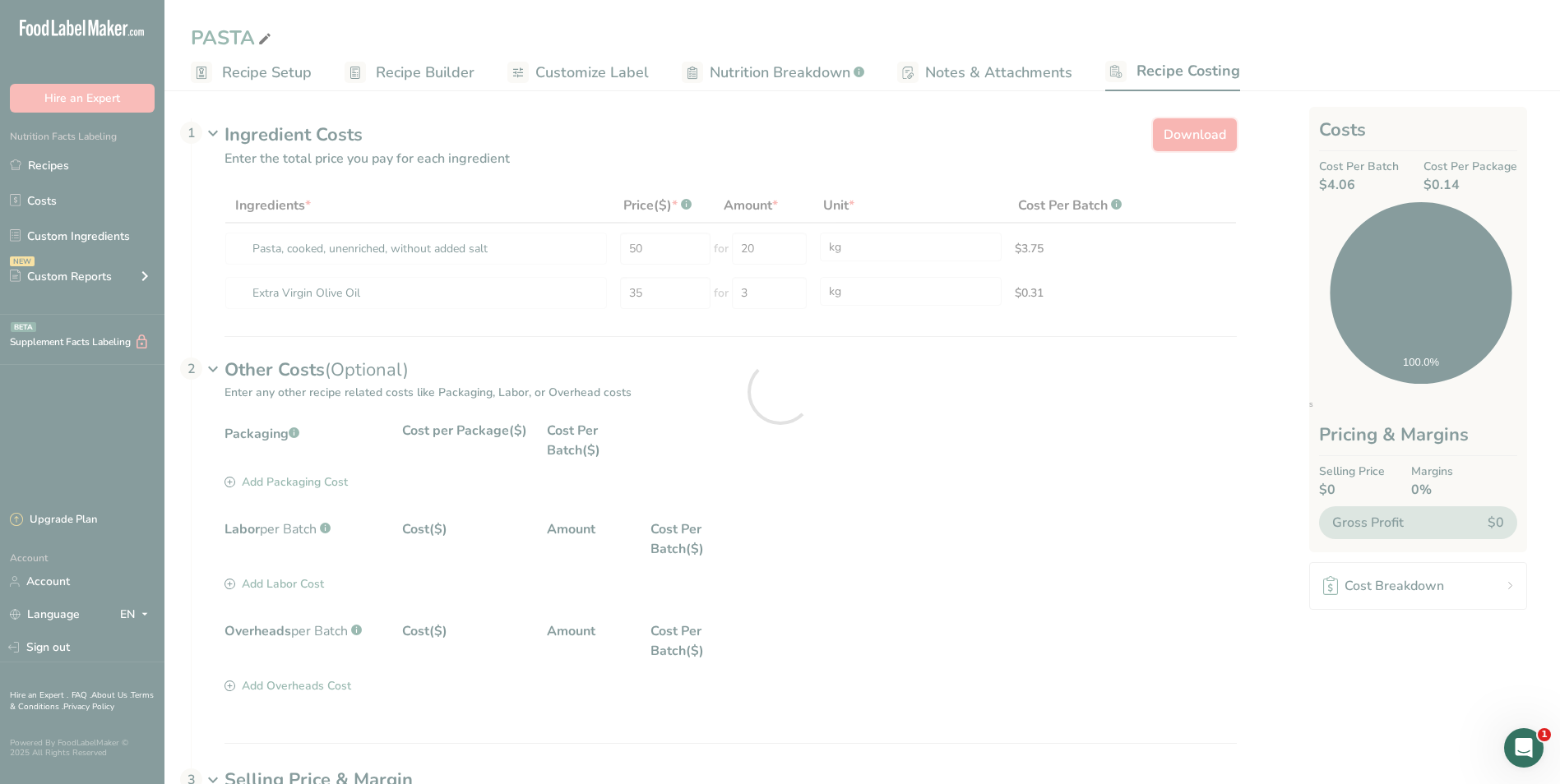
select select "1"
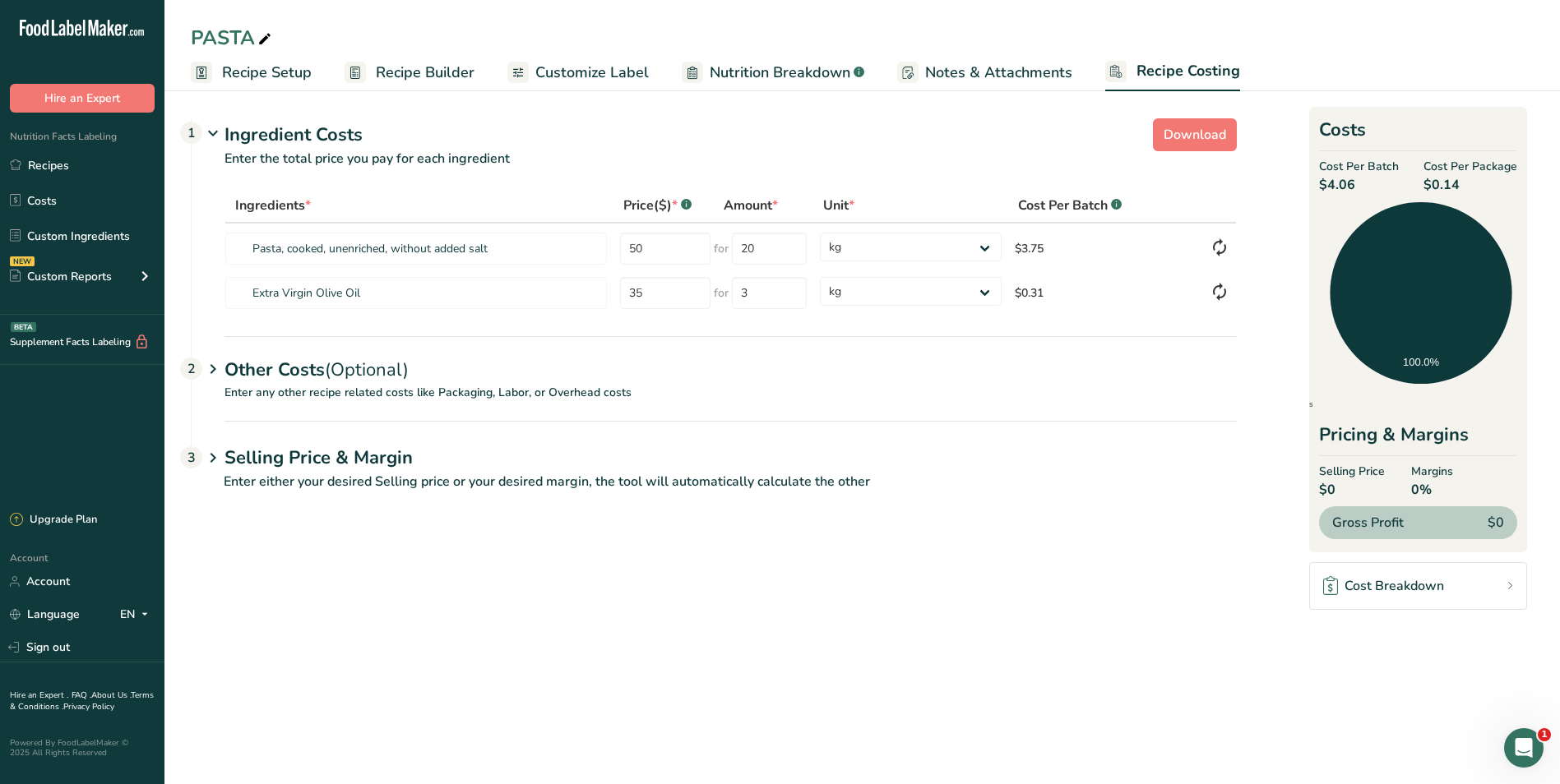
click at [555, 72] on span "Customize Label" at bounding box center [592, 73] width 114 height 22
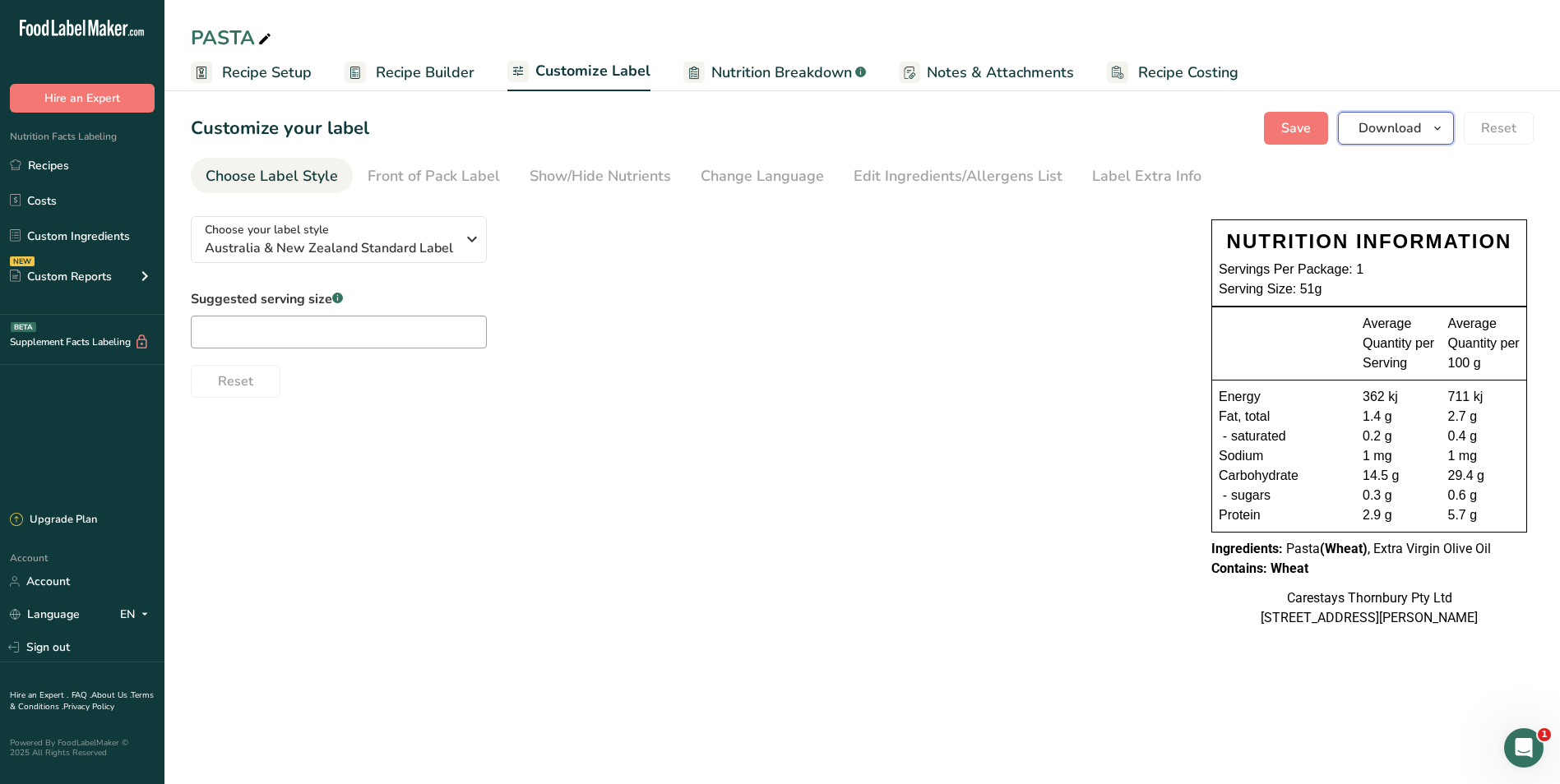
click at [1405, 125] on span "Download" at bounding box center [1390, 128] width 63 height 20
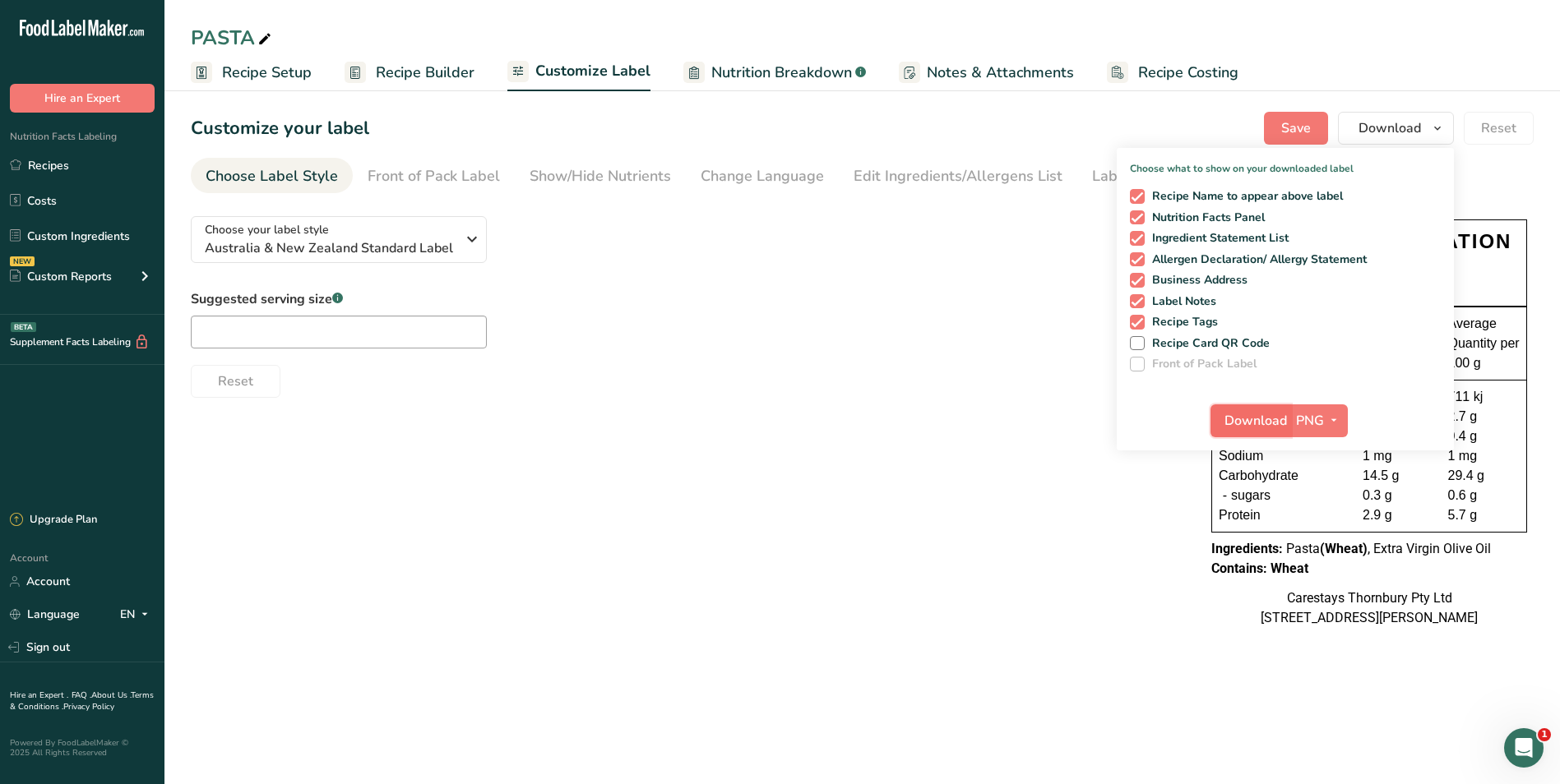
click at [1281, 420] on span "Download" at bounding box center [1256, 421] width 63 height 20
click at [261, 178] on section "Customize your label Save Download Choose what to show on your downloaded label…" at bounding box center [862, 378] width 1395 height 585
